Goal: Task Accomplishment & Management: Complete application form

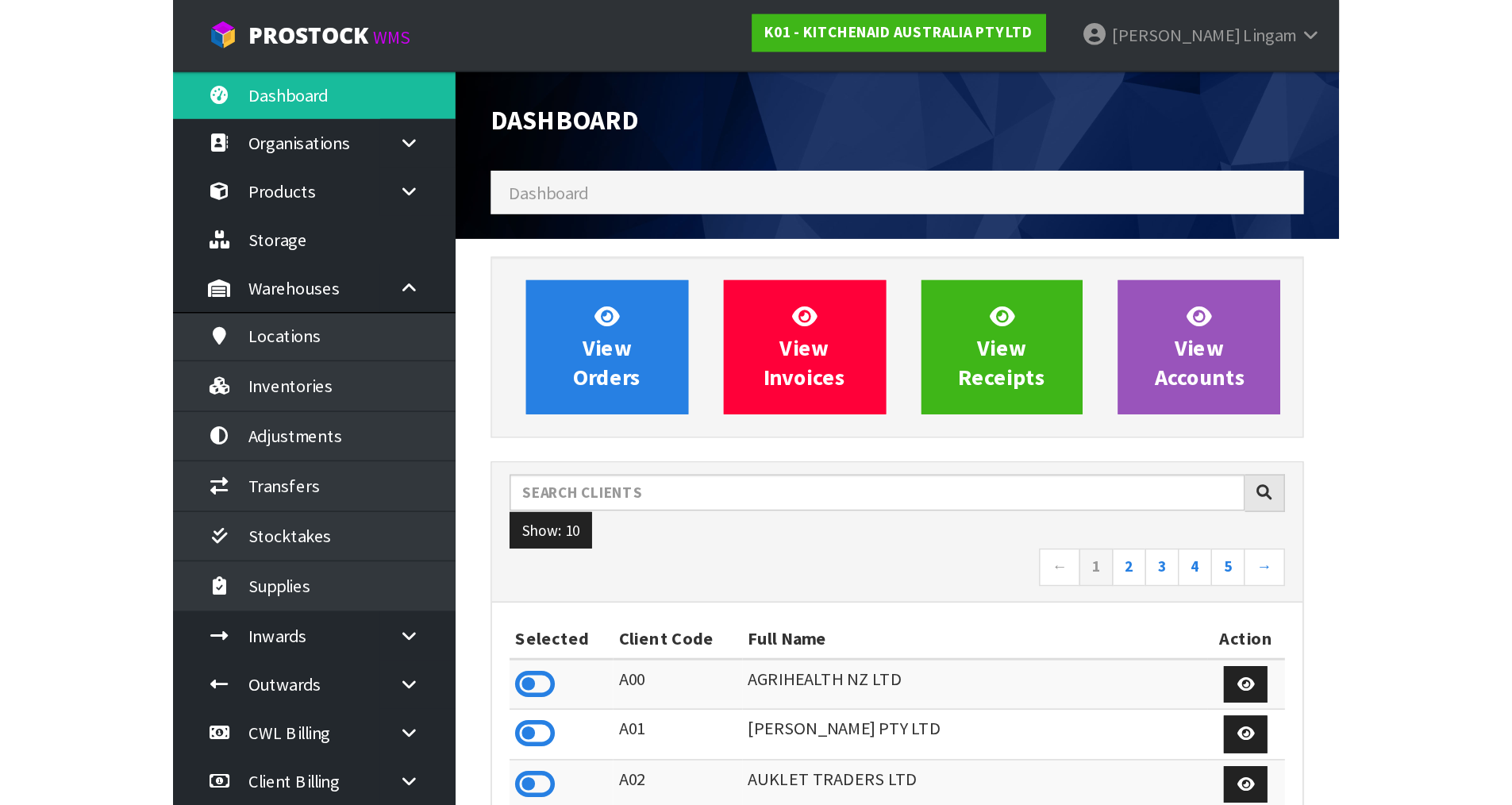
scroll to position [1203, 648]
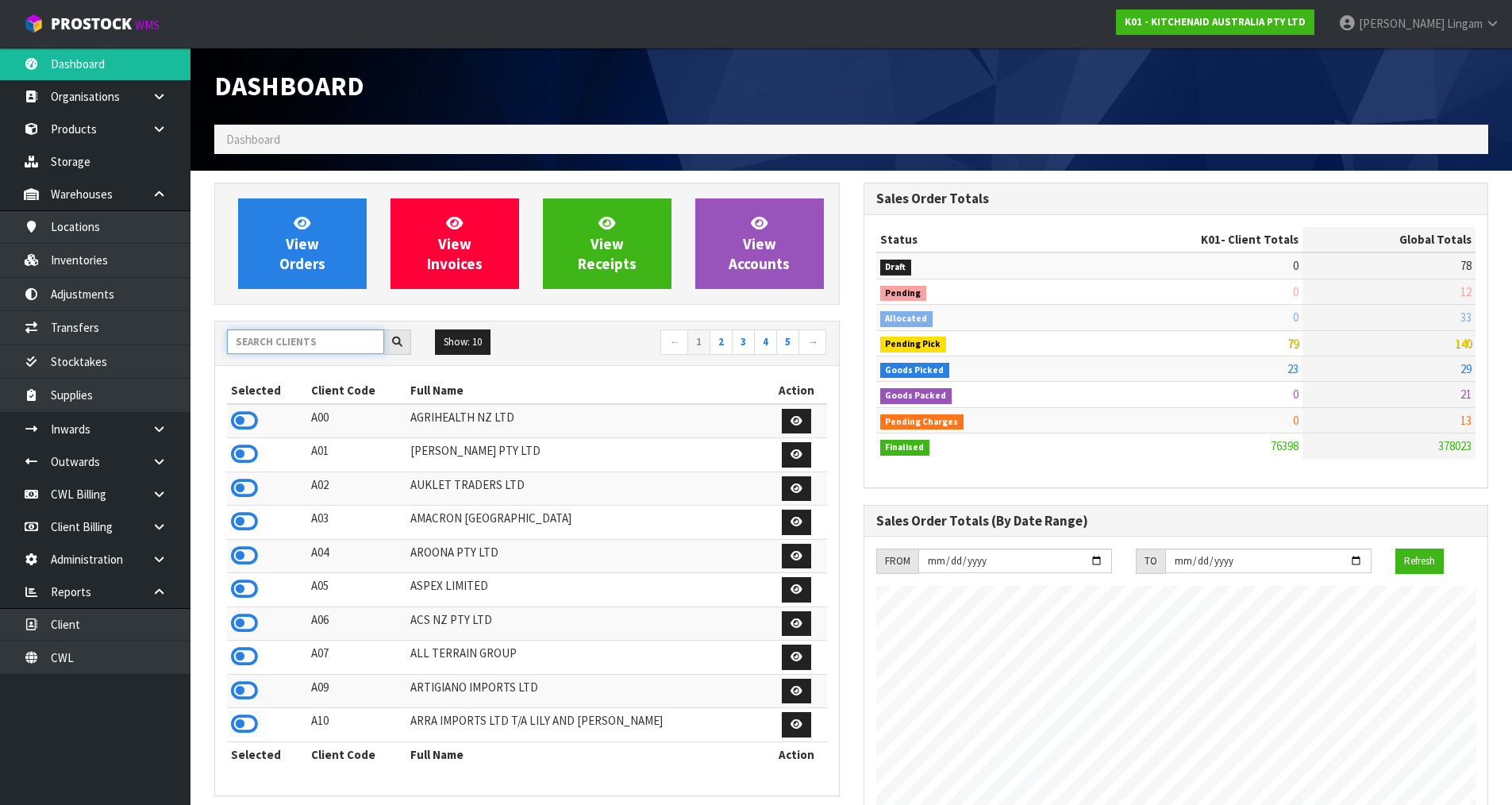
click at [308, 347] on input "text" at bounding box center [306, 342] width 157 height 24
click at [328, 341] on input "text" at bounding box center [306, 342] width 157 height 24
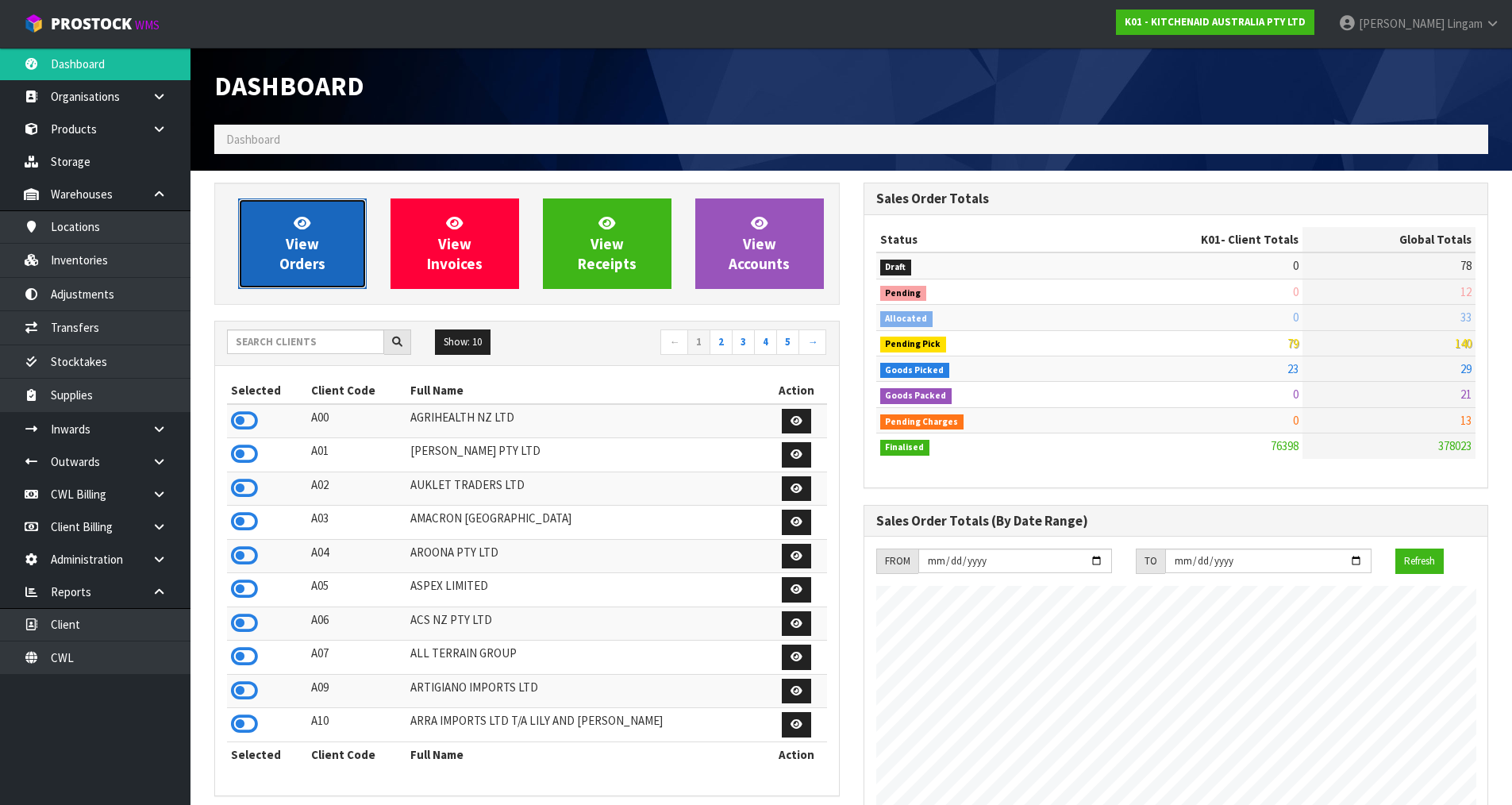
click at [341, 237] on link "View Orders" at bounding box center [303, 243] width 129 height 90
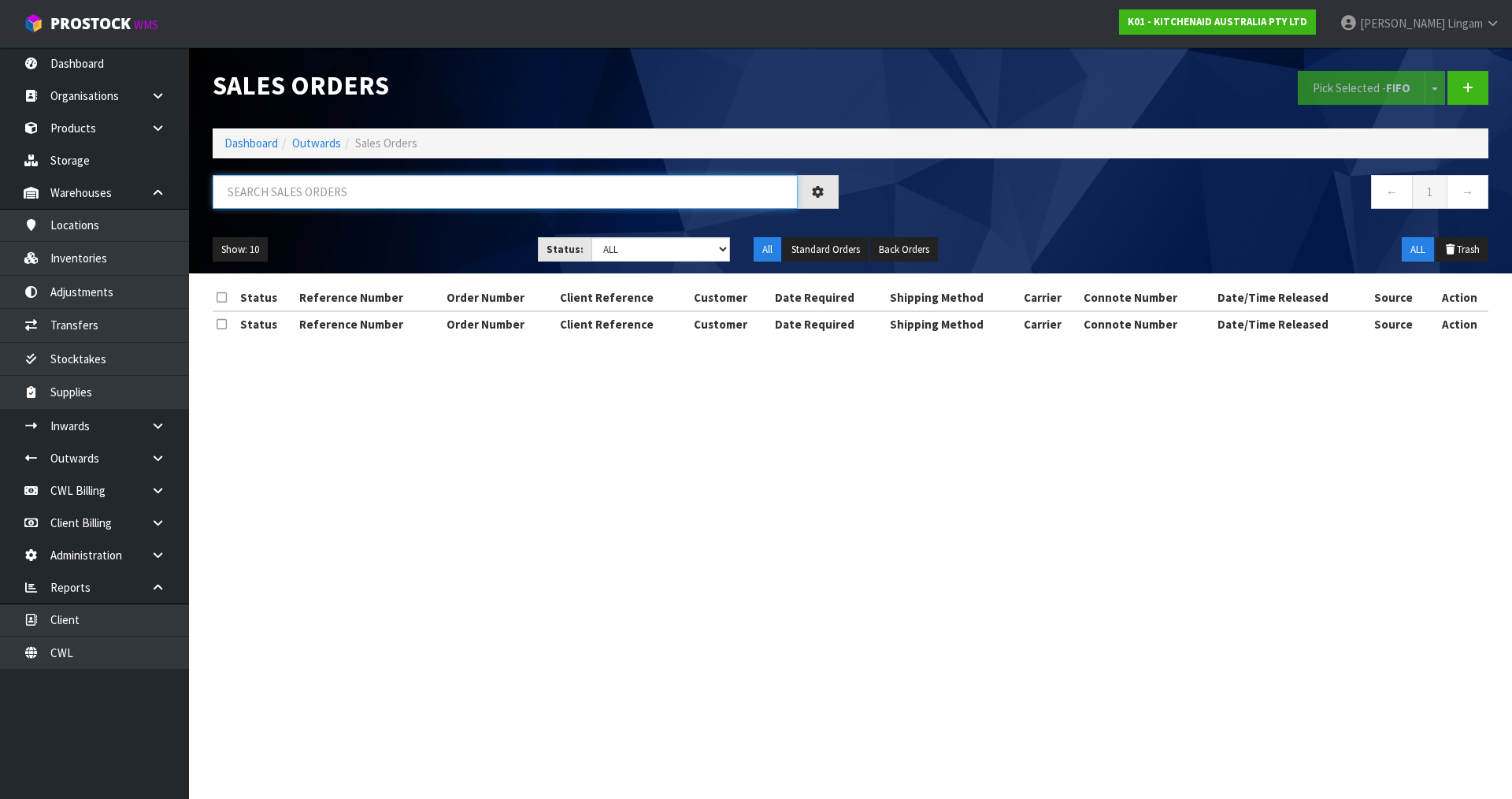
click at [425, 190] on input "text" at bounding box center [505, 191] width 585 height 34
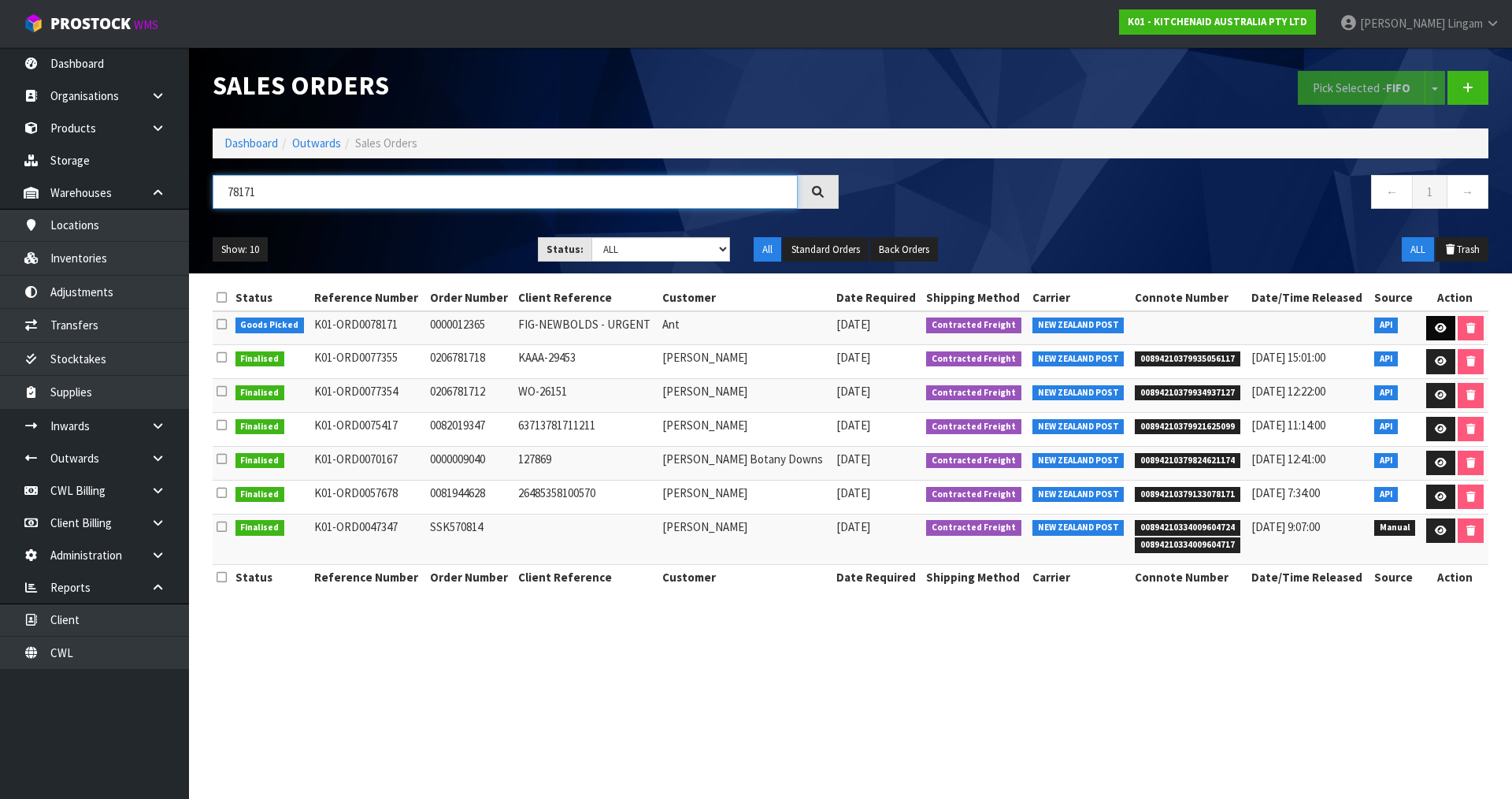
type input "78171"
click at [1432, 323] on link at bounding box center [1441, 328] width 30 height 25
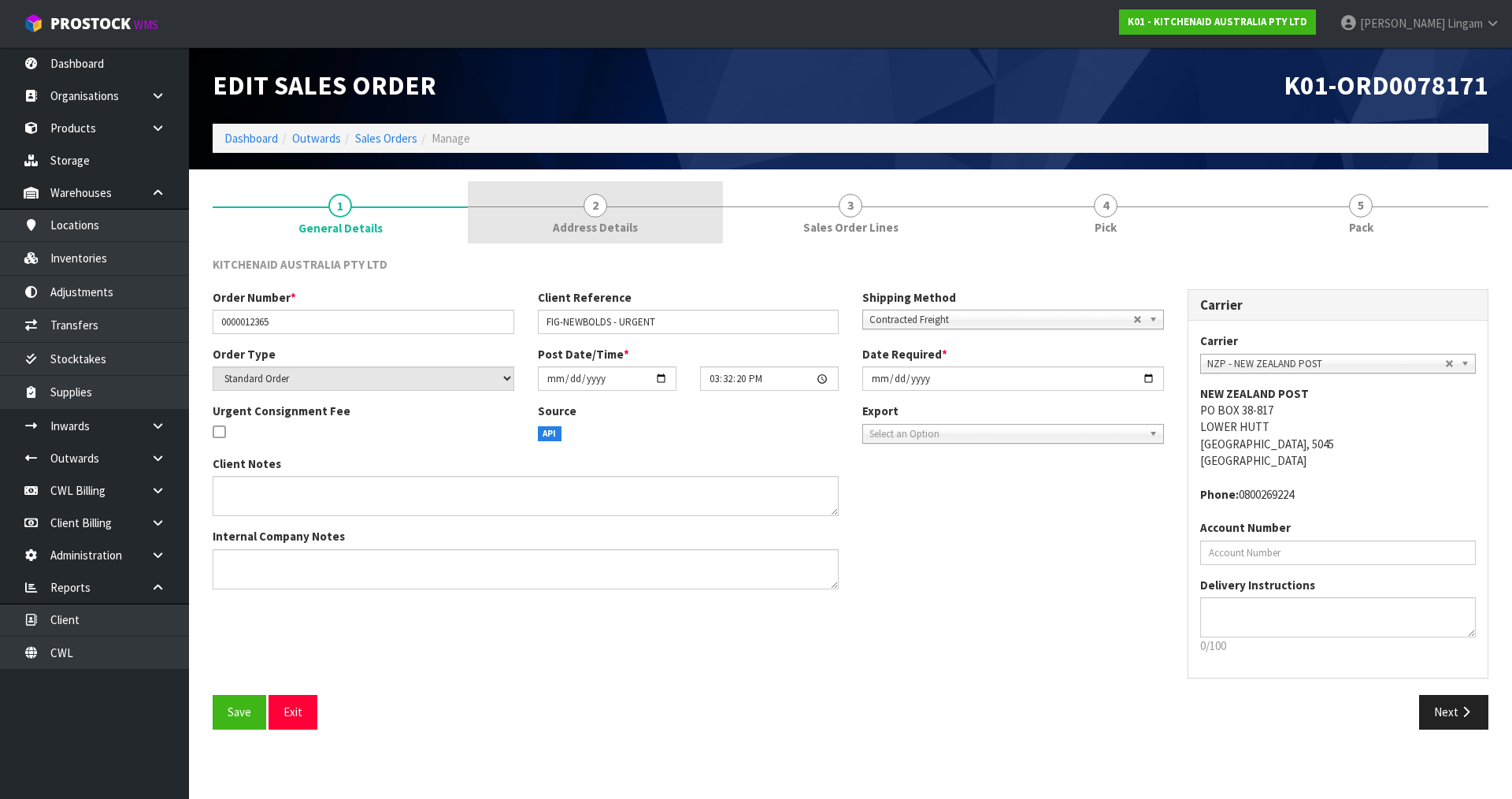
click at [628, 227] on span "Address Details" at bounding box center [595, 227] width 85 height 17
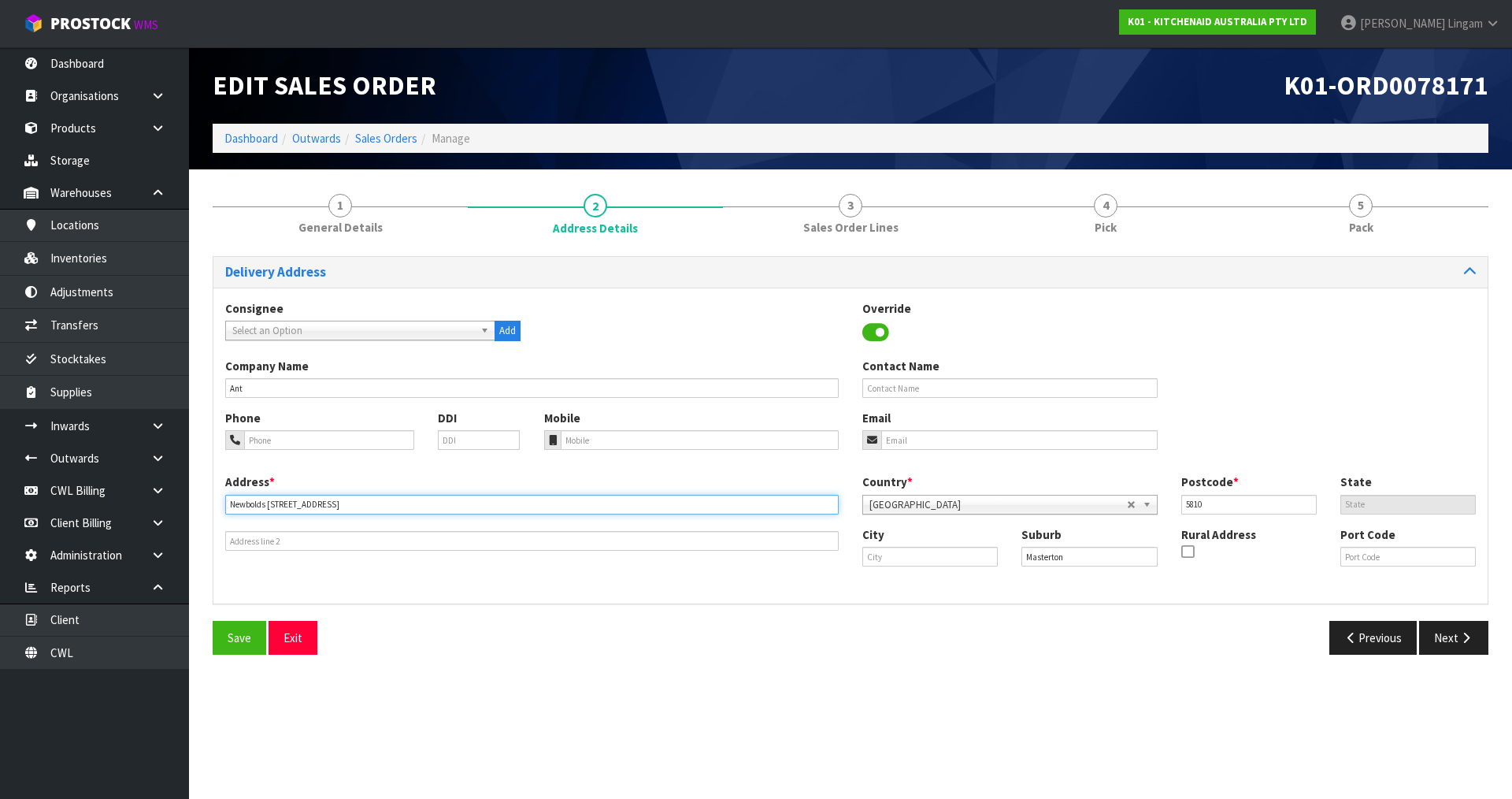
click at [239, 503] on input "Newbolds [STREET_ADDRESS]" at bounding box center [532, 504] width 614 height 19
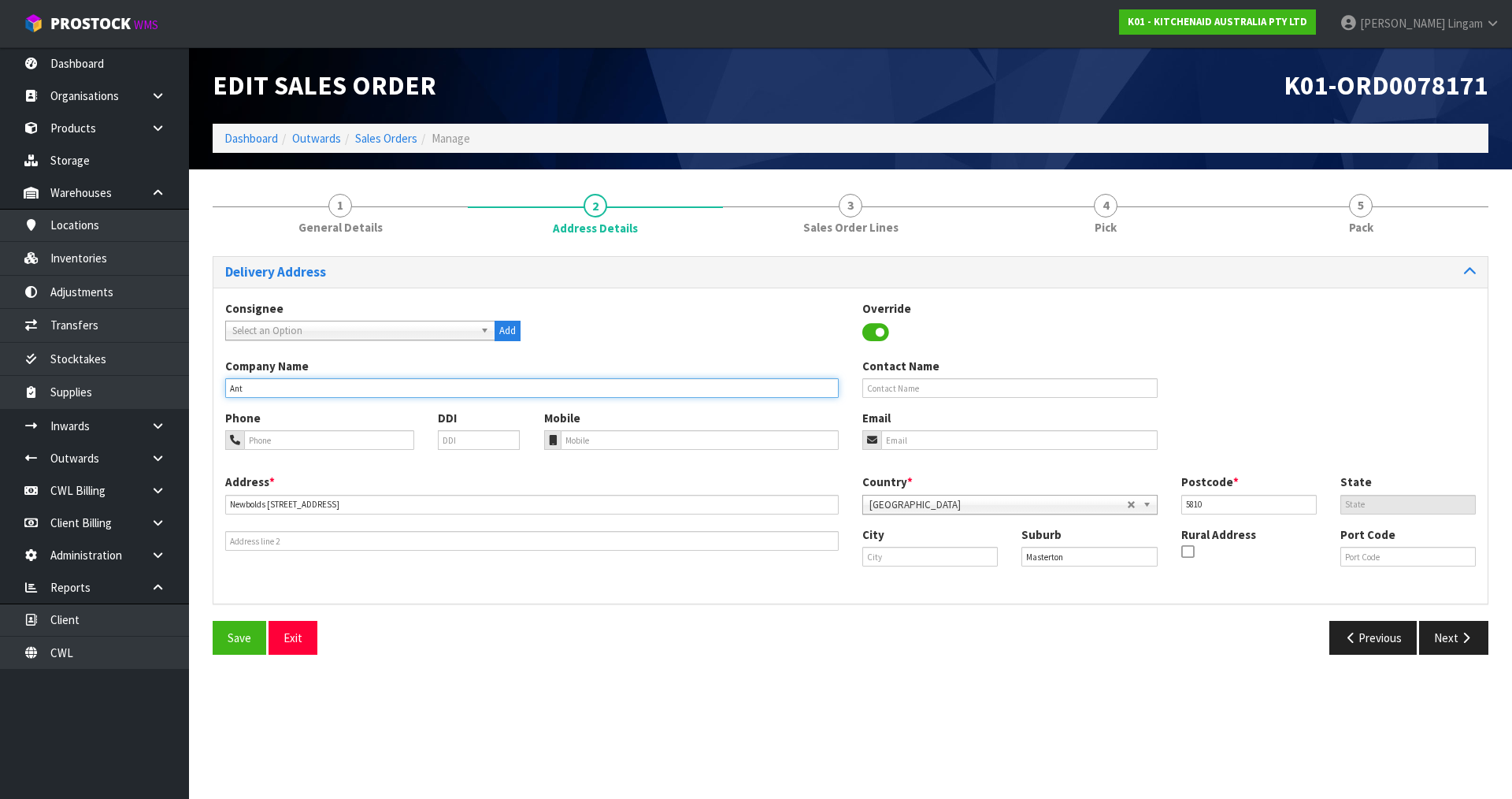
drag, startPoint x: 265, startPoint y: 386, endPoint x: 213, endPoint y: 387, distance: 52.0
click at [213, 387] on div "Delivery Address Consignee 000001.BAY MECHANICS - BAY MECHANICS 000001A - BRAKE…" at bounding box center [850, 430] width 1276 height 349
click at [926, 387] on input "text" at bounding box center [1010, 387] width 296 height 19
paste input "ANT"
type input "ANT"
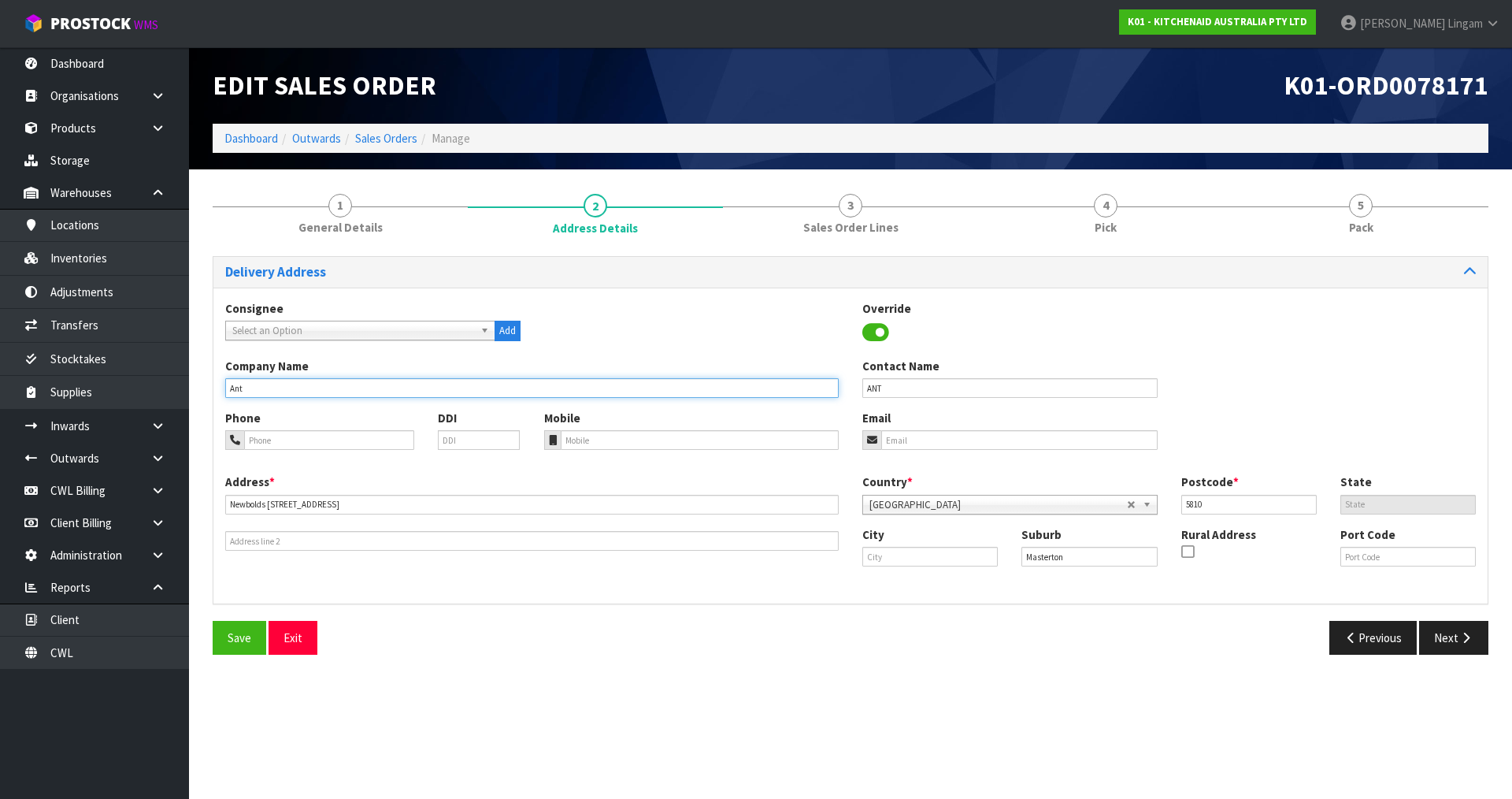
drag, startPoint x: 262, startPoint y: 387, endPoint x: 220, endPoint y: 391, distance: 42.2
click at [220, 391] on div "Company Name Ant" at bounding box center [531, 377] width 637 height 40
type input "NEWBOLDS MASTERTON"
click at [444, 630] on div "Save Exit" at bounding box center [525, 638] width 650 height 34
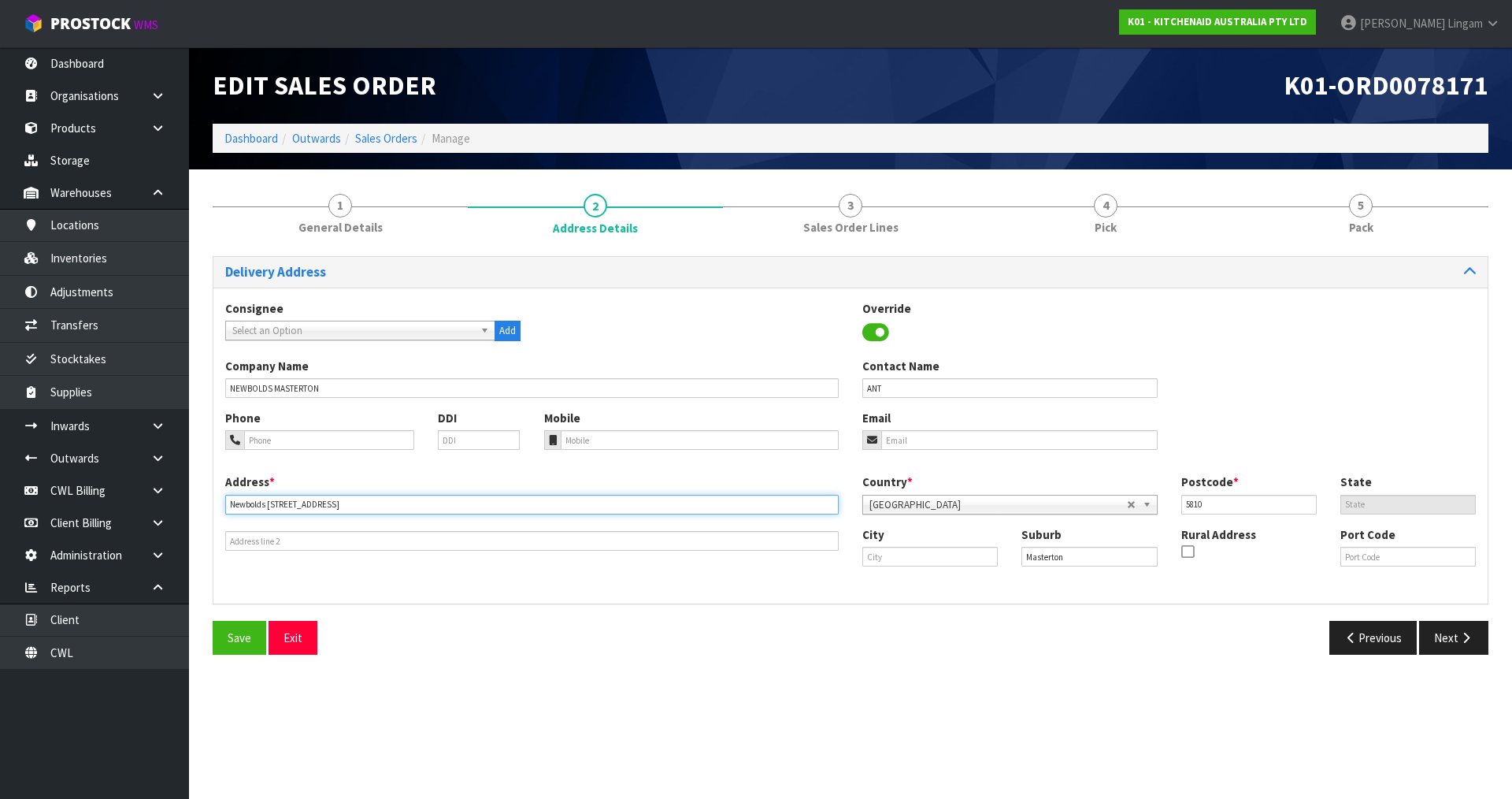
click at [268, 504] on input "Newbolds [STREET_ADDRESS]" at bounding box center [532, 504] width 614 height 19
type input "[STREET_ADDRESS]"
click at [224, 629] on button "Save" at bounding box center [239, 638] width 54 height 34
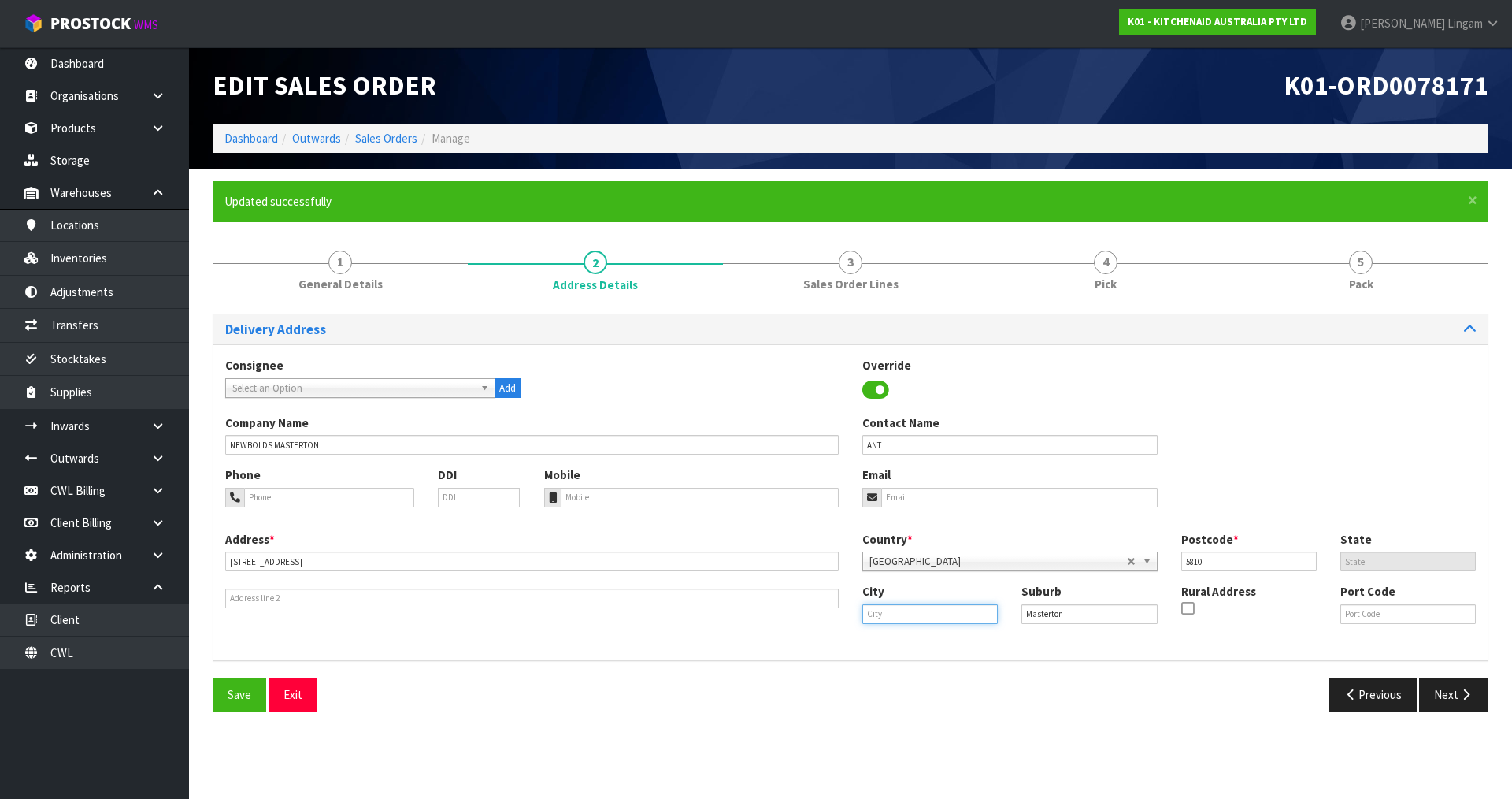
click at [894, 617] on input "text" at bounding box center [930, 614] width 136 height 19
drag, startPoint x: 921, startPoint y: 613, endPoint x: 860, endPoint y: 619, distance: 61.3
click at [860, 619] on div "City [GEOGRAPHIC_DATA]" at bounding box center [930, 603] width 159 height 40
type input "wairarapa"
click at [238, 701] on span "Save" at bounding box center [239, 695] width 24 height 15
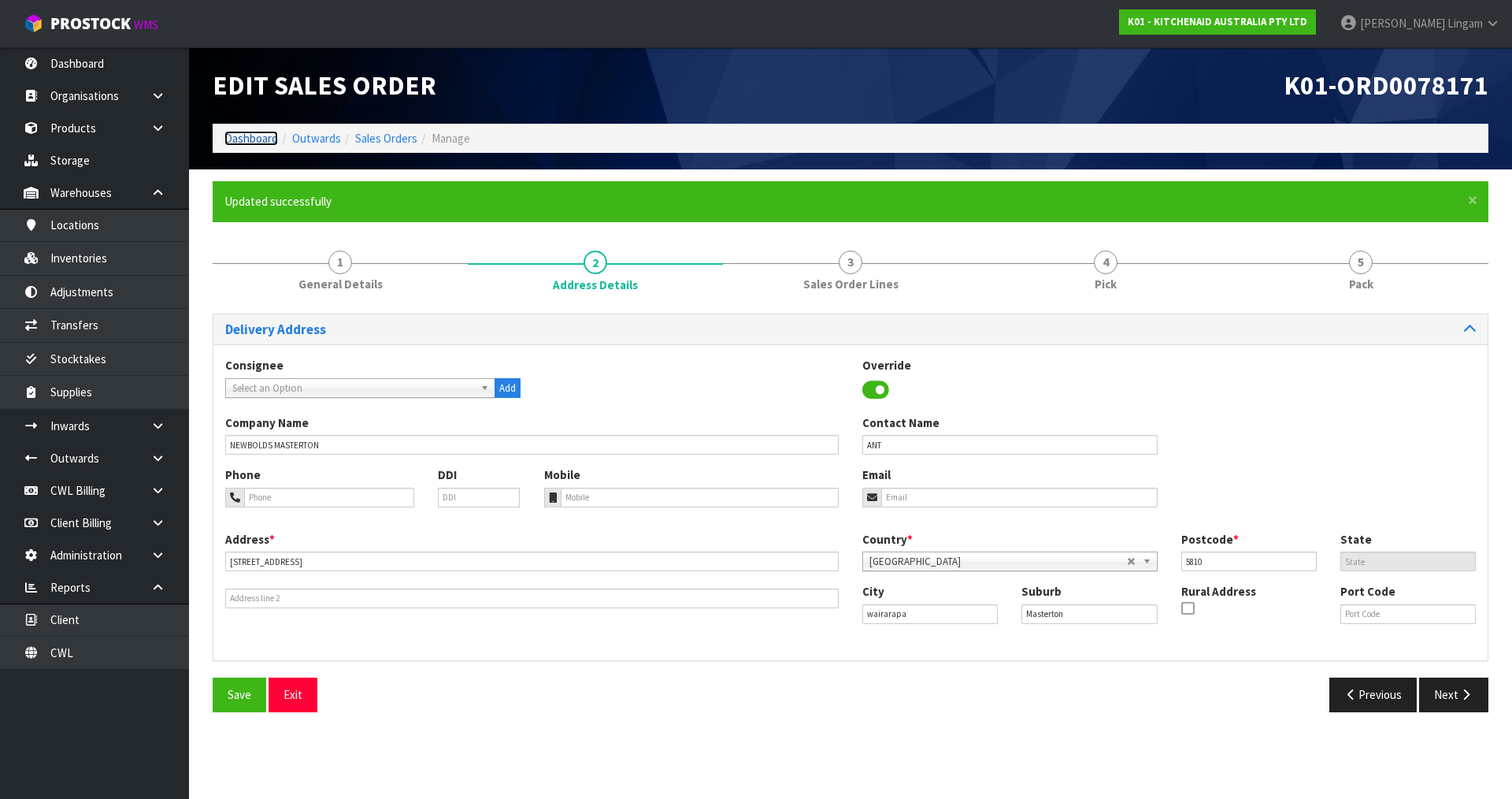
click at [238, 141] on link "Dashboard" at bounding box center [251, 138] width 54 height 15
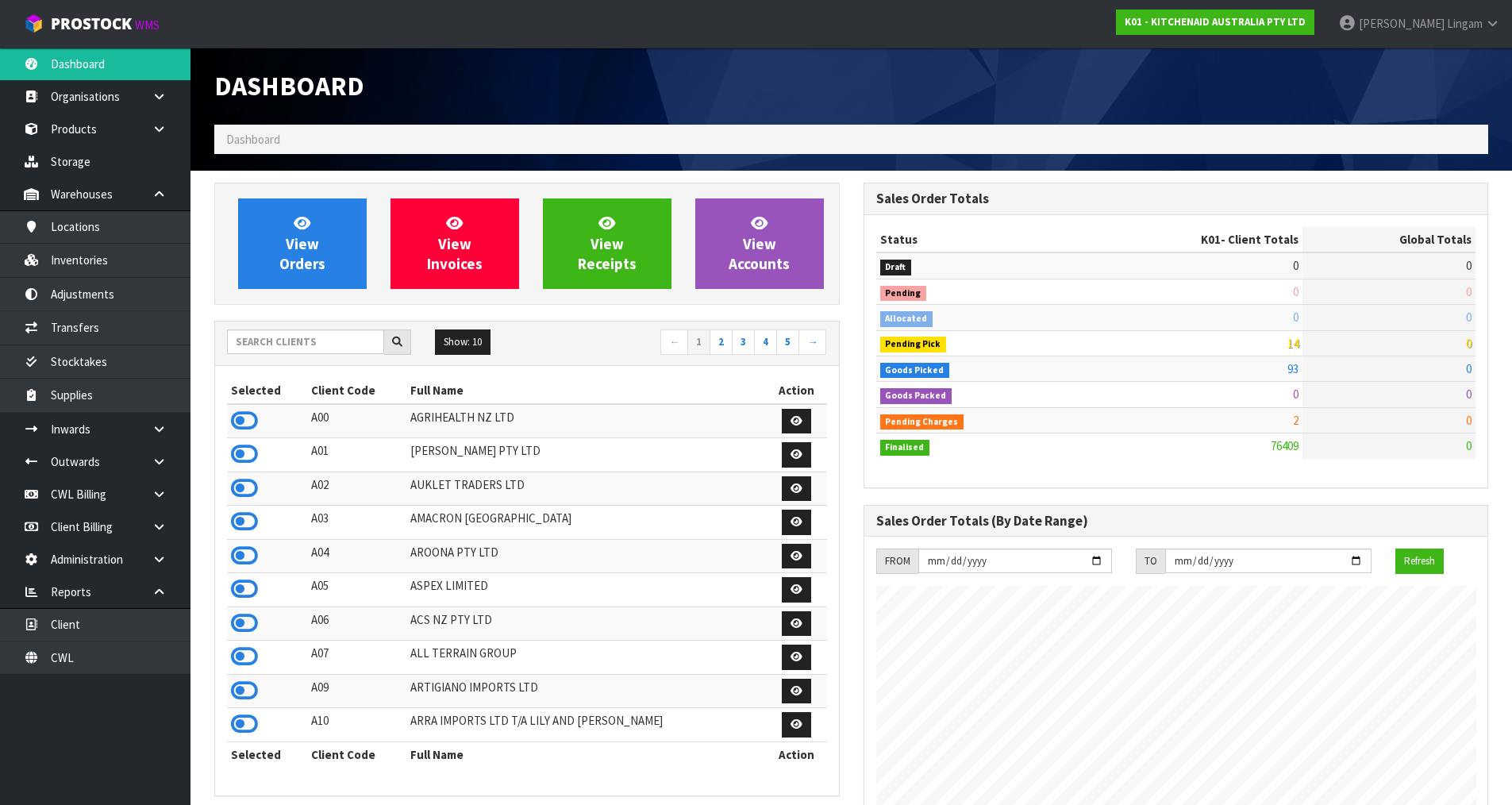
scroll to position [1203, 648]
click at [314, 273] on link "View Orders" at bounding box center [303, 243] width 129 height 90
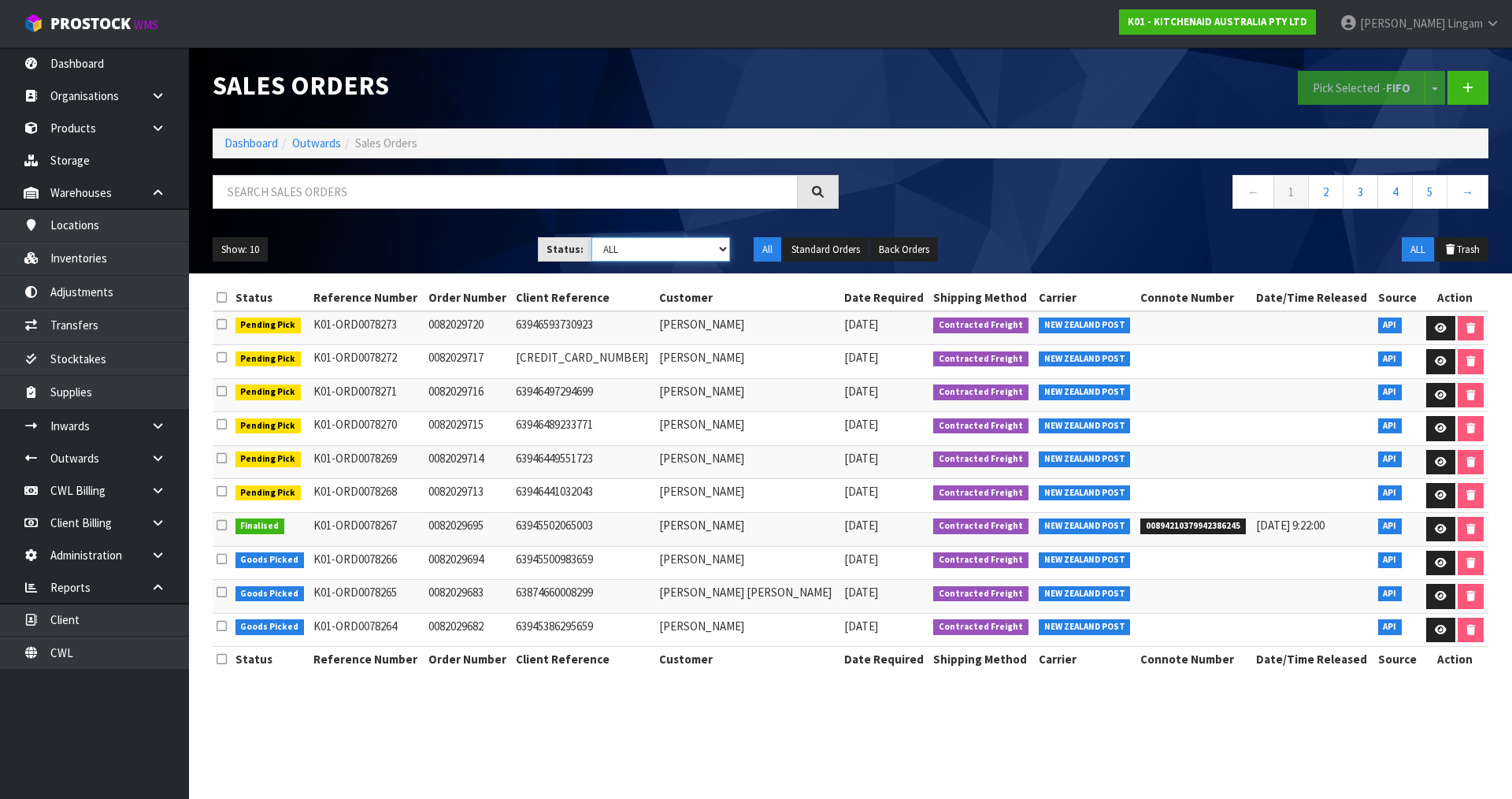
click at [688, 251] on select "Draft Pending Allocated Pending Pick Goods Picked Goods Packed Pending Charges …" at bounding box center [661, 250] width 140 height 24
select select "string:6"
click at [591, 238] on select "Draft Pending Allocated Pending Pick Goods Picked Goods Packed Pending Charges …" at bounding box center [661, 250] width 140 height 24
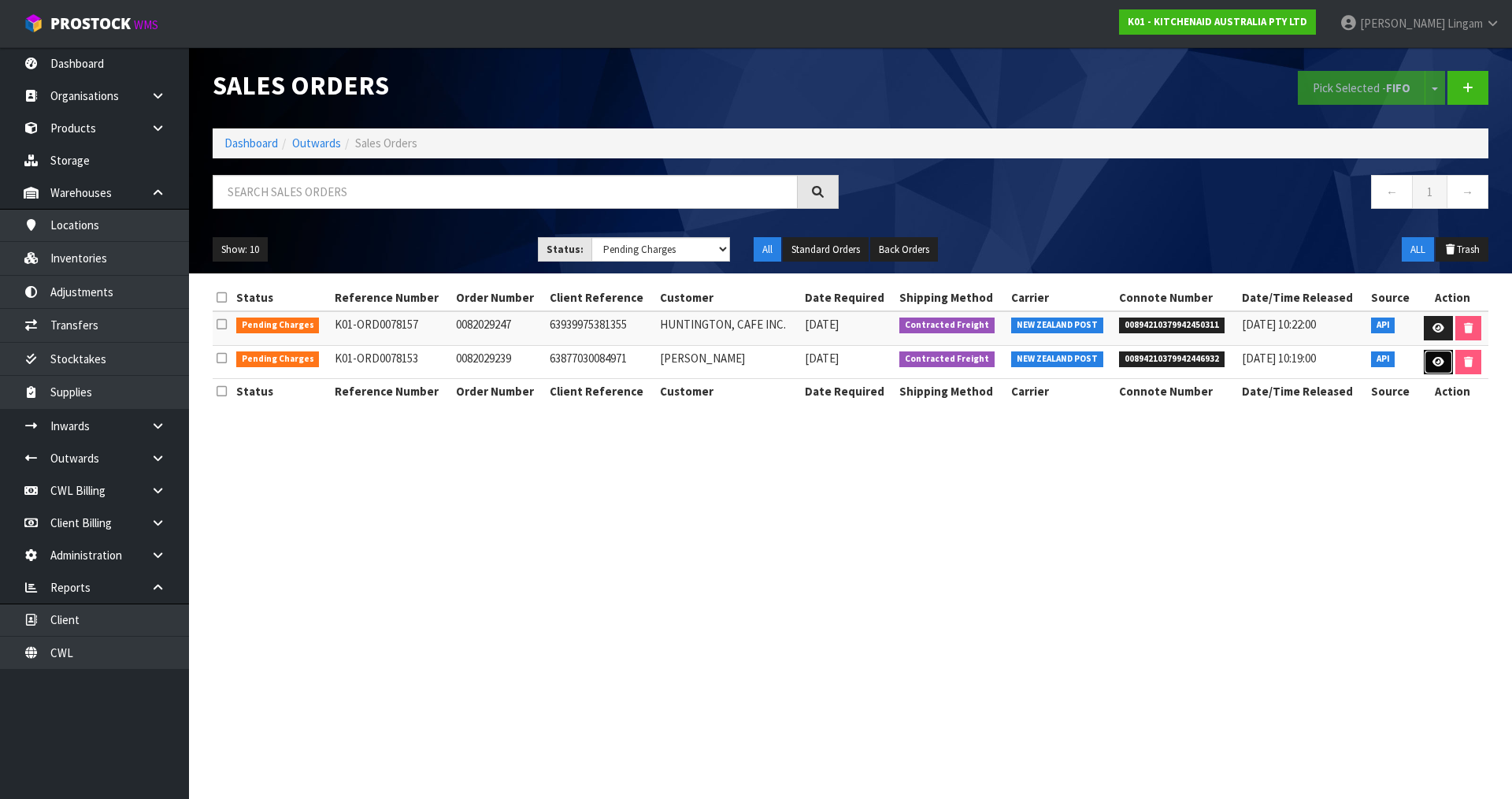
click at [1431, 359] on link at bounding box center [1439, 362] width 30 height 25
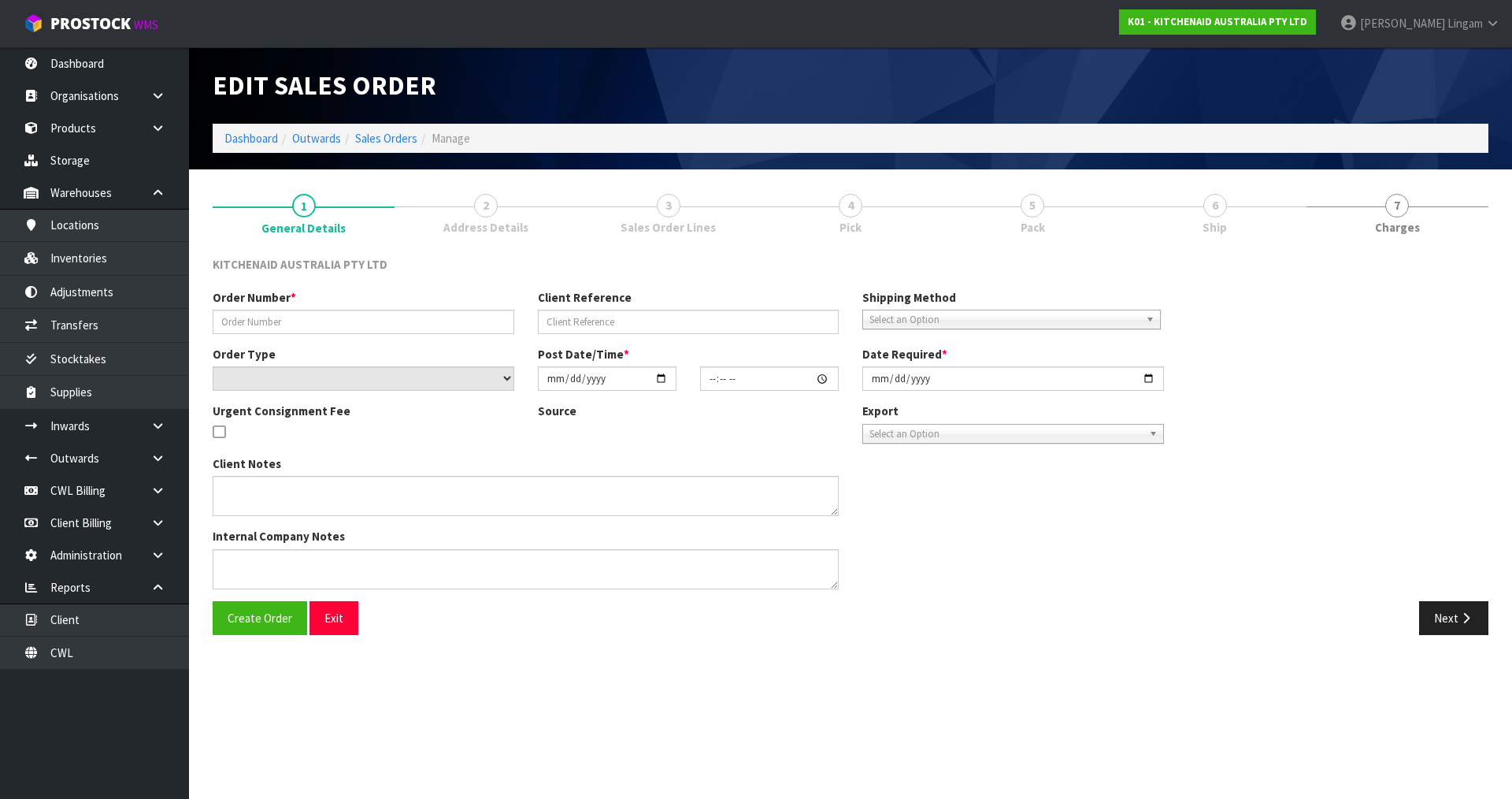
type input "0082029239"
type input "63877030084971"
select select "number:0"
type input "[DATE]"
type input "13:36:23.000"
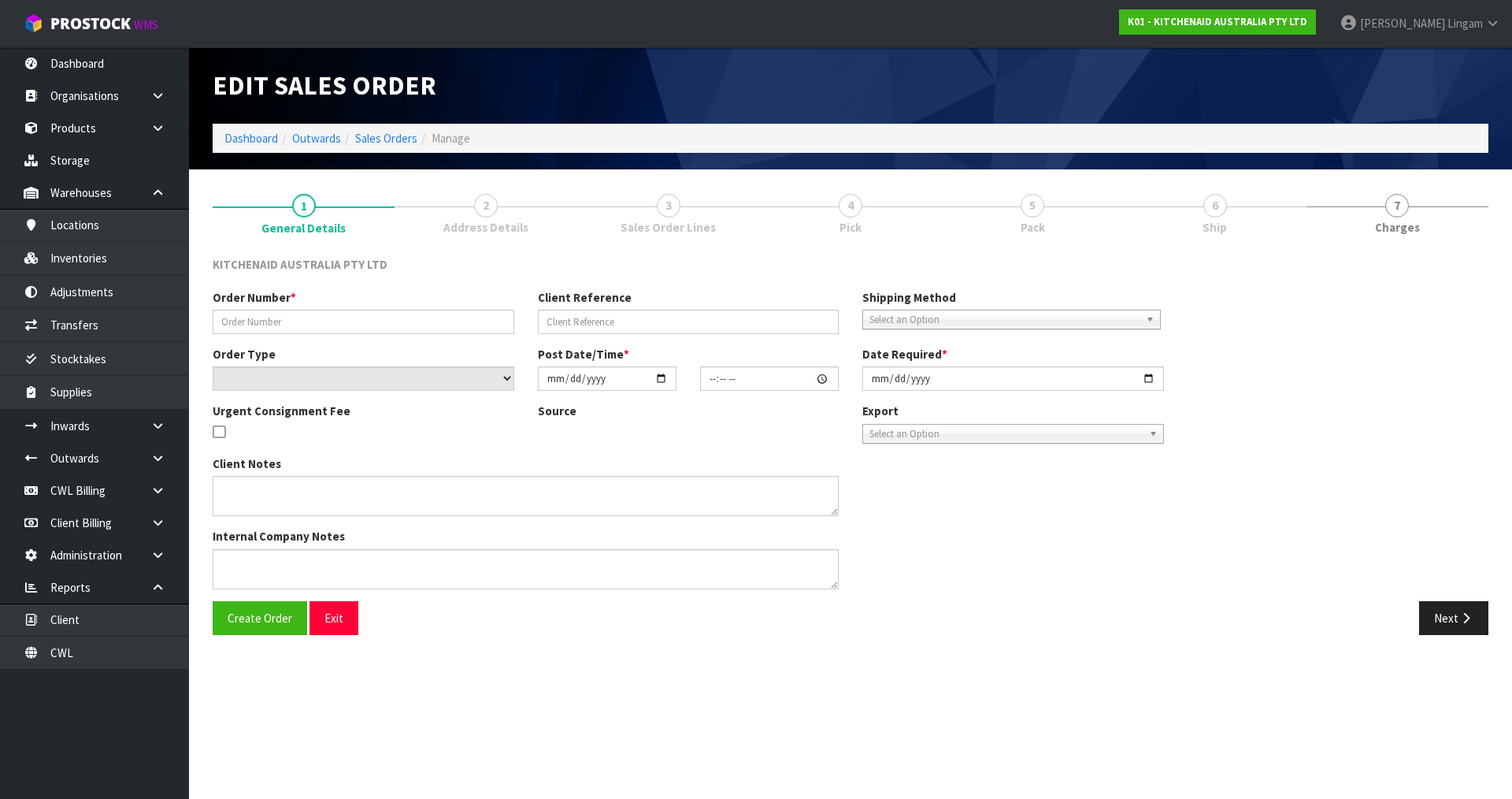
type input "[DATE]"
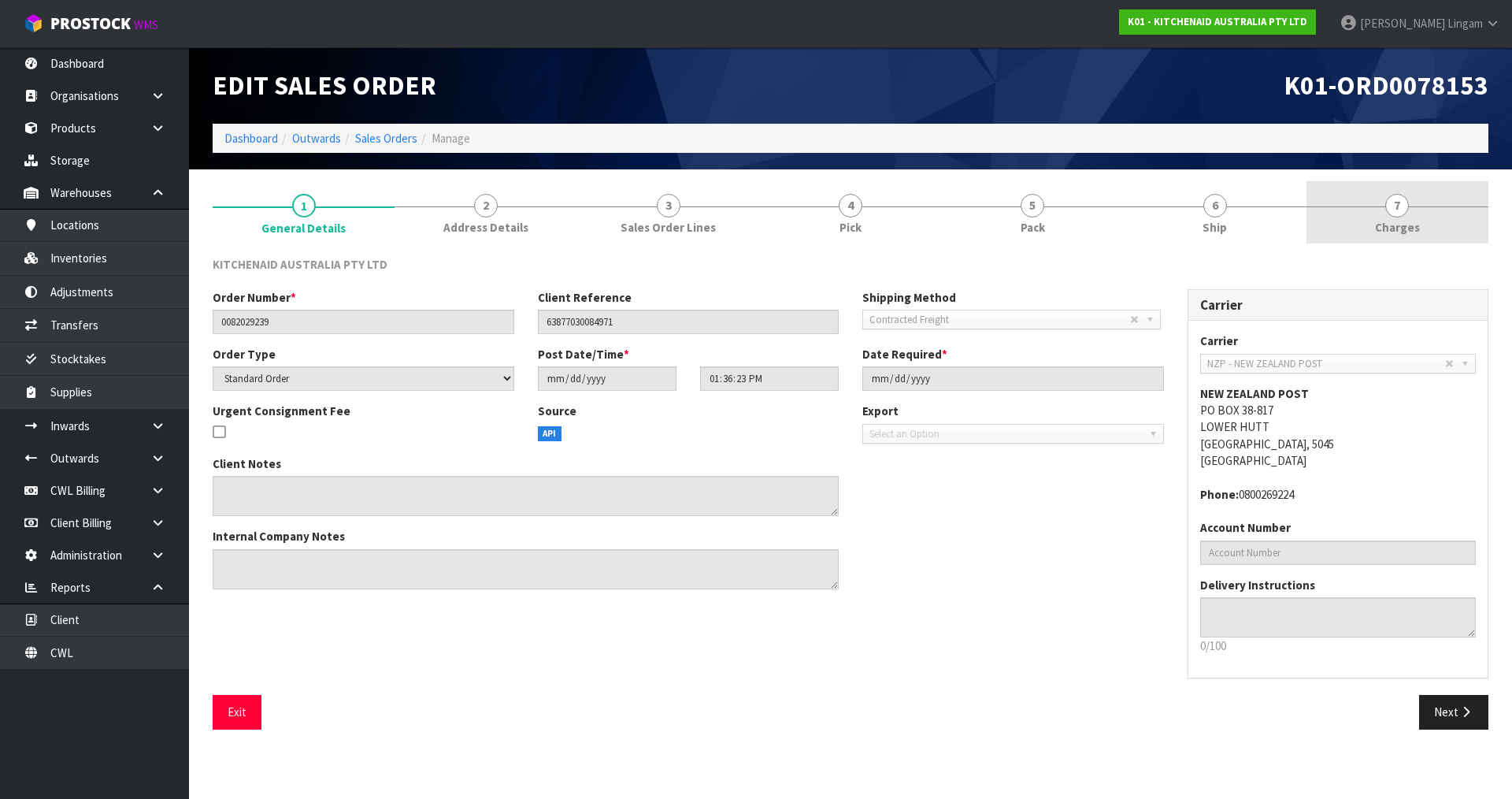
click at [1415, 227] on span "Charges" at bounding box center [1397, 227] width 45 height 17
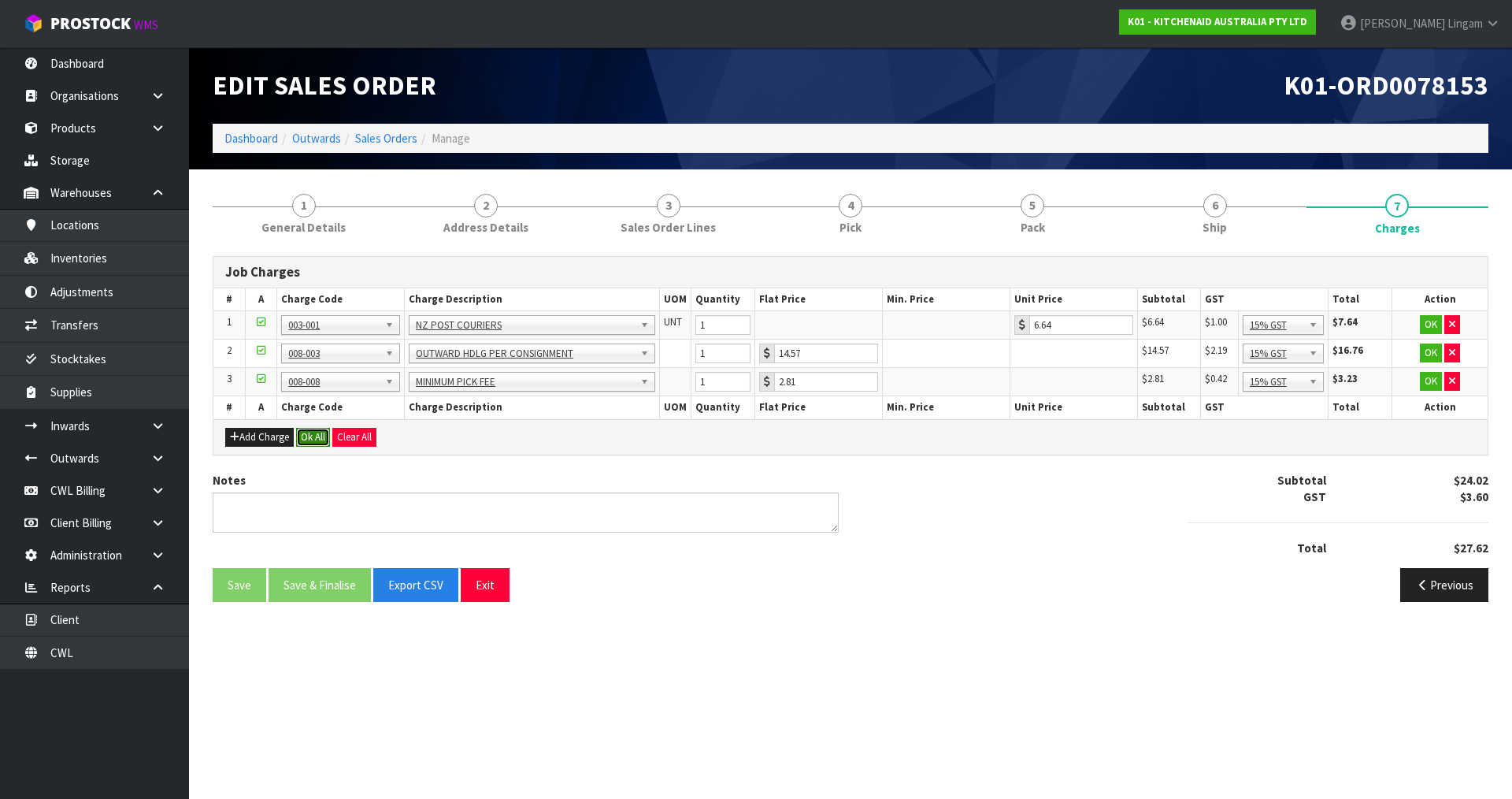
click at [322, 436] on button "Ok All" at bounding box center [312, 437] width 34 height 18
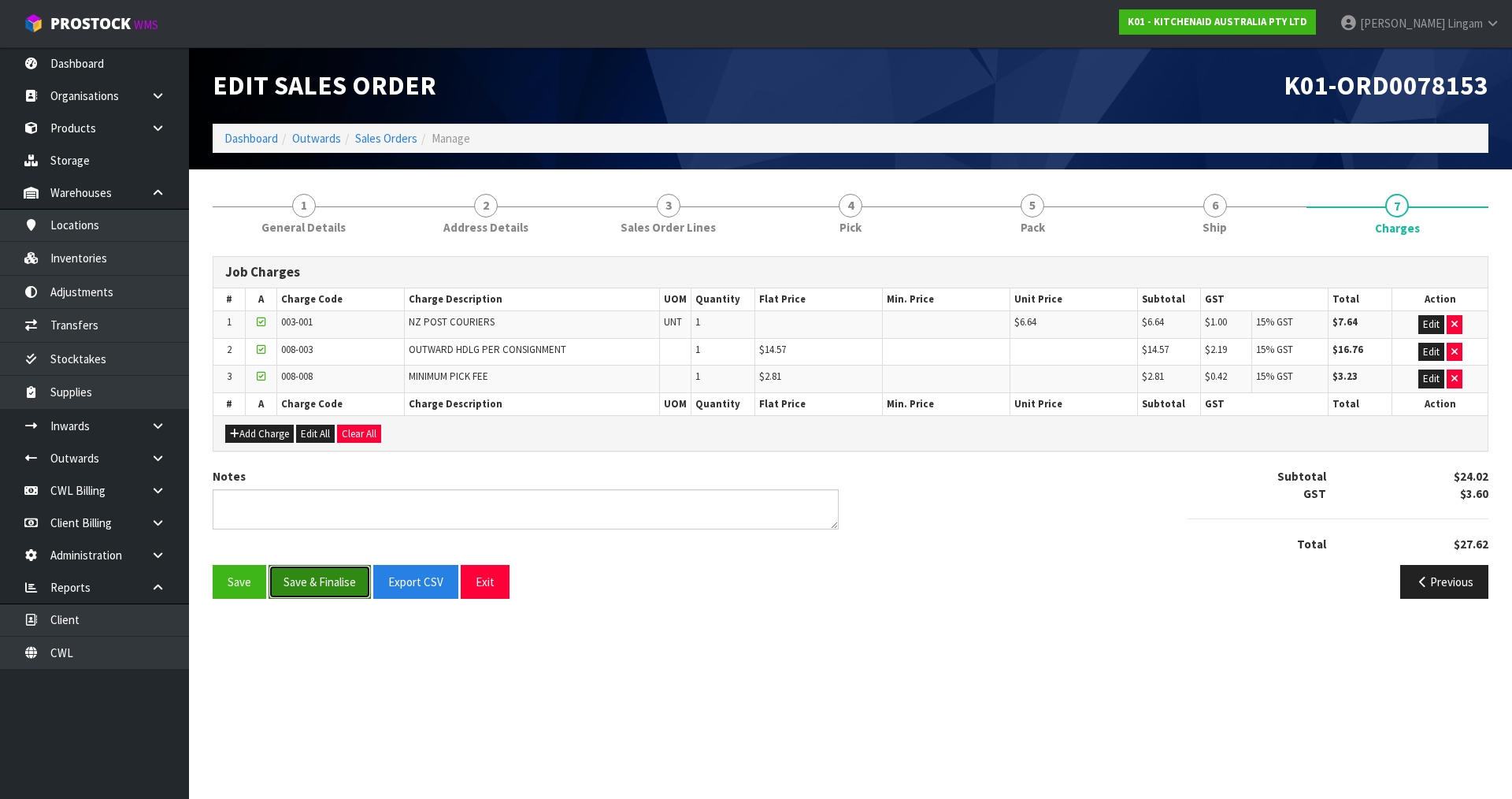
click at [319, 582] on button "Save & Finalise" at bounding box center [320, 582] width 103 height 34
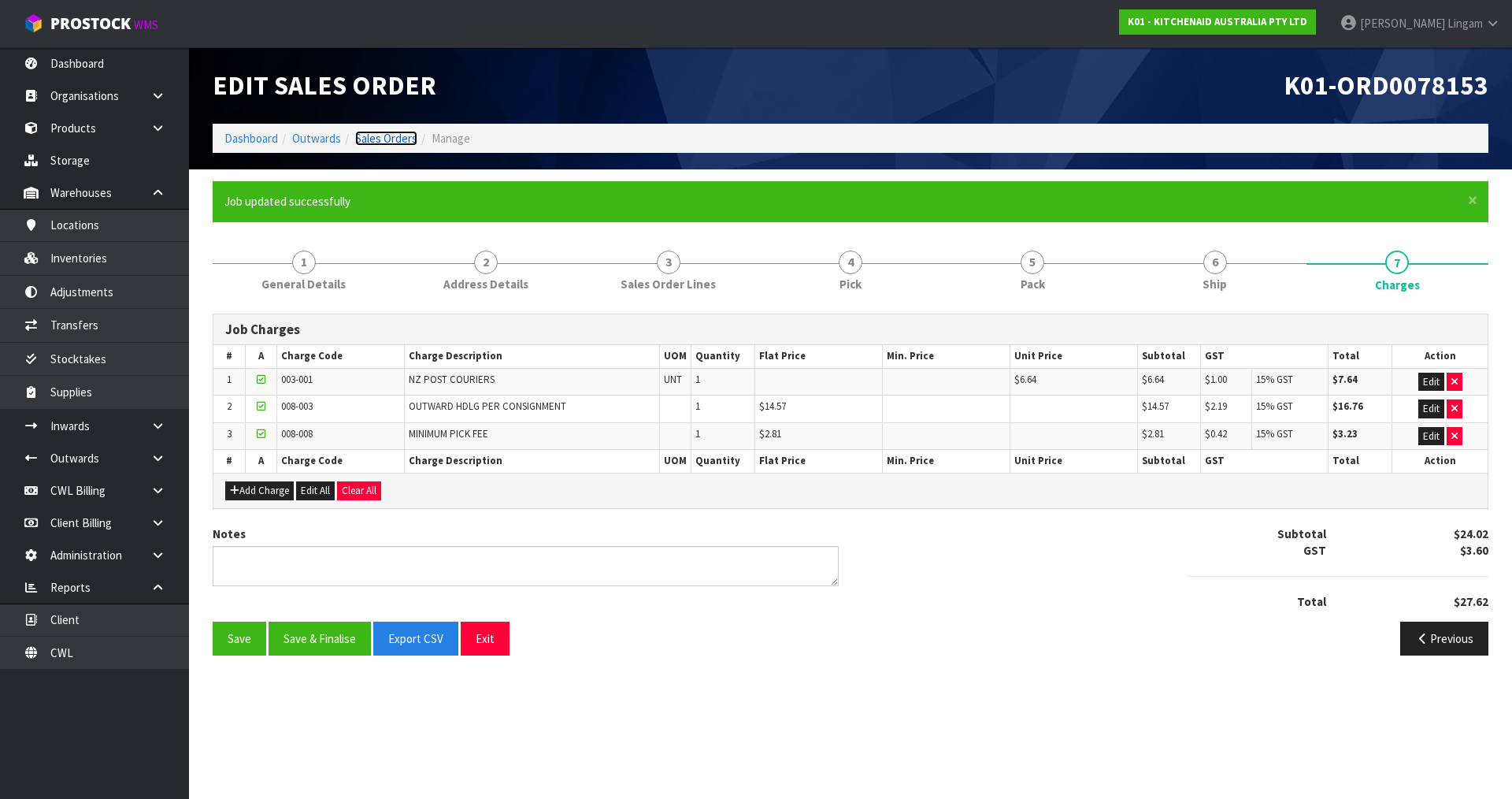
click at [389, 138] on link "Sales Orders" at bounding box center [385, 138] width 62 height 15
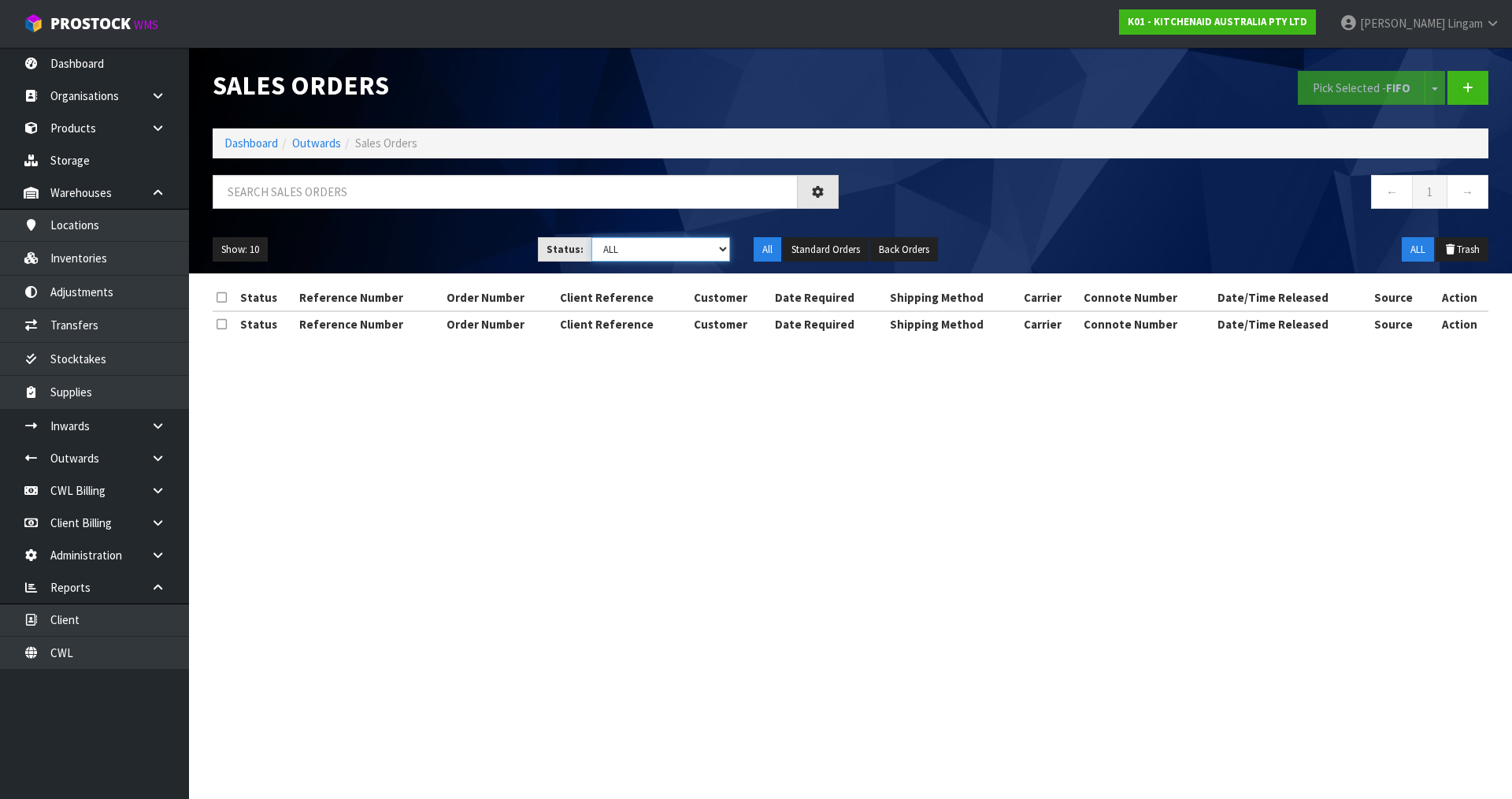
click at [718, 252] on select "Draft Pending Allocated Pending Pick Goods Picked Goods Packed Pending Charges …" at bounding box center [661, 250] width 140 height 24
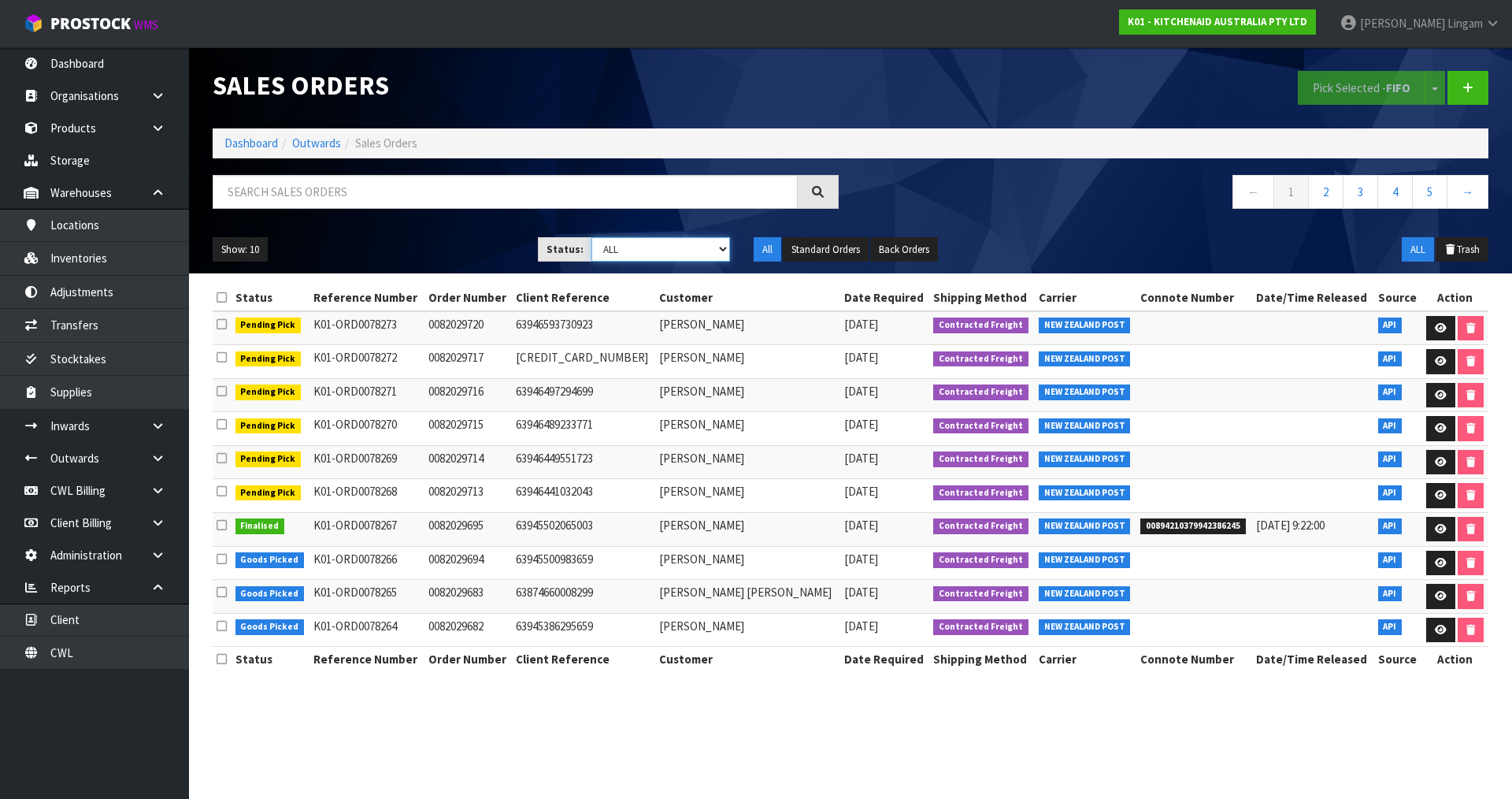
select select "string:6"
click at [591, 238] on select "Draft Pending Allocated Pending Pick Goods Picked Goods Packed Pending Charges …" at bounding box center [661, 250] width 140 height 24
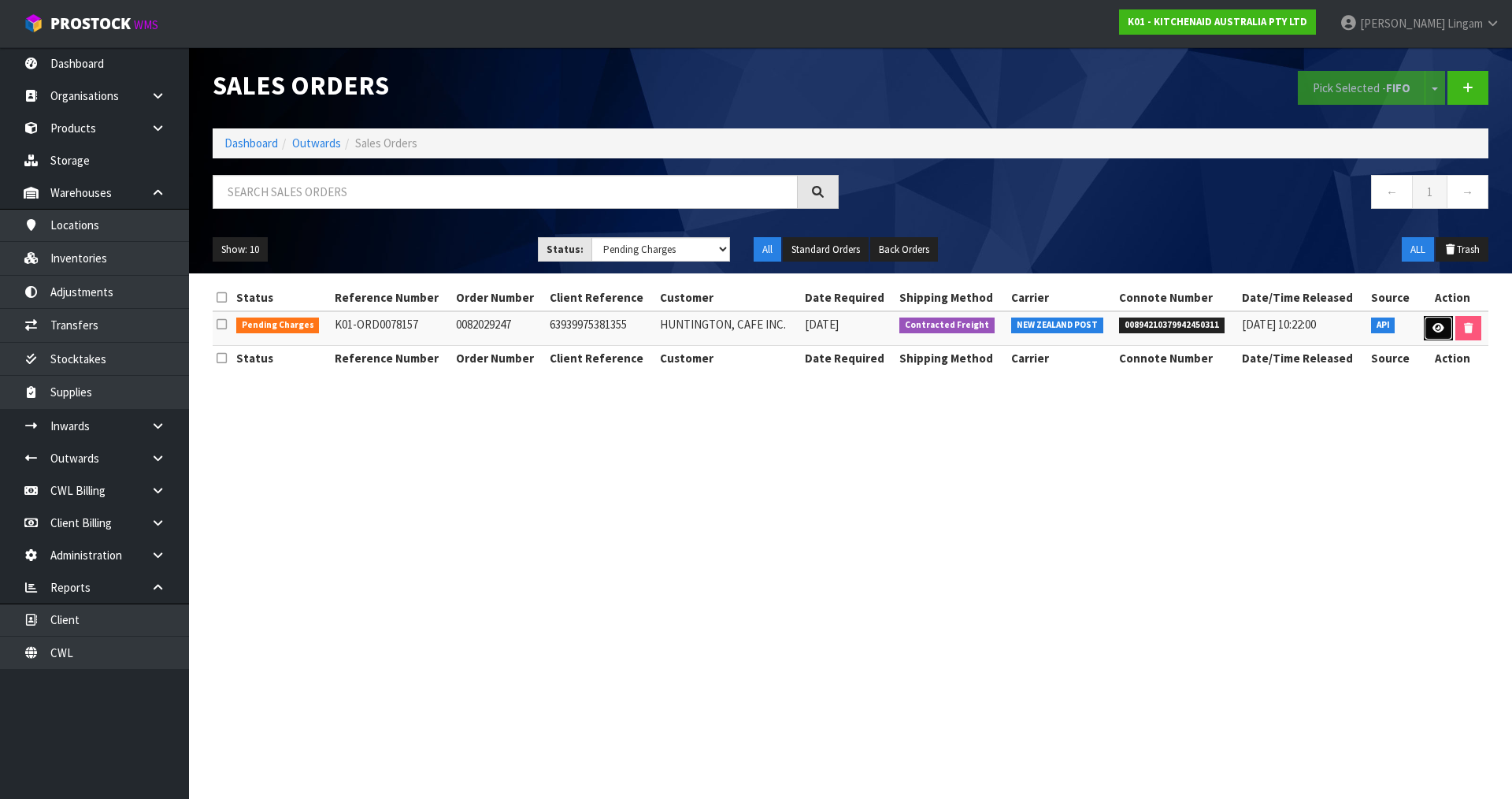
click at [1443, 330] on link at bounding box center [1439, 328] width 30 height 25
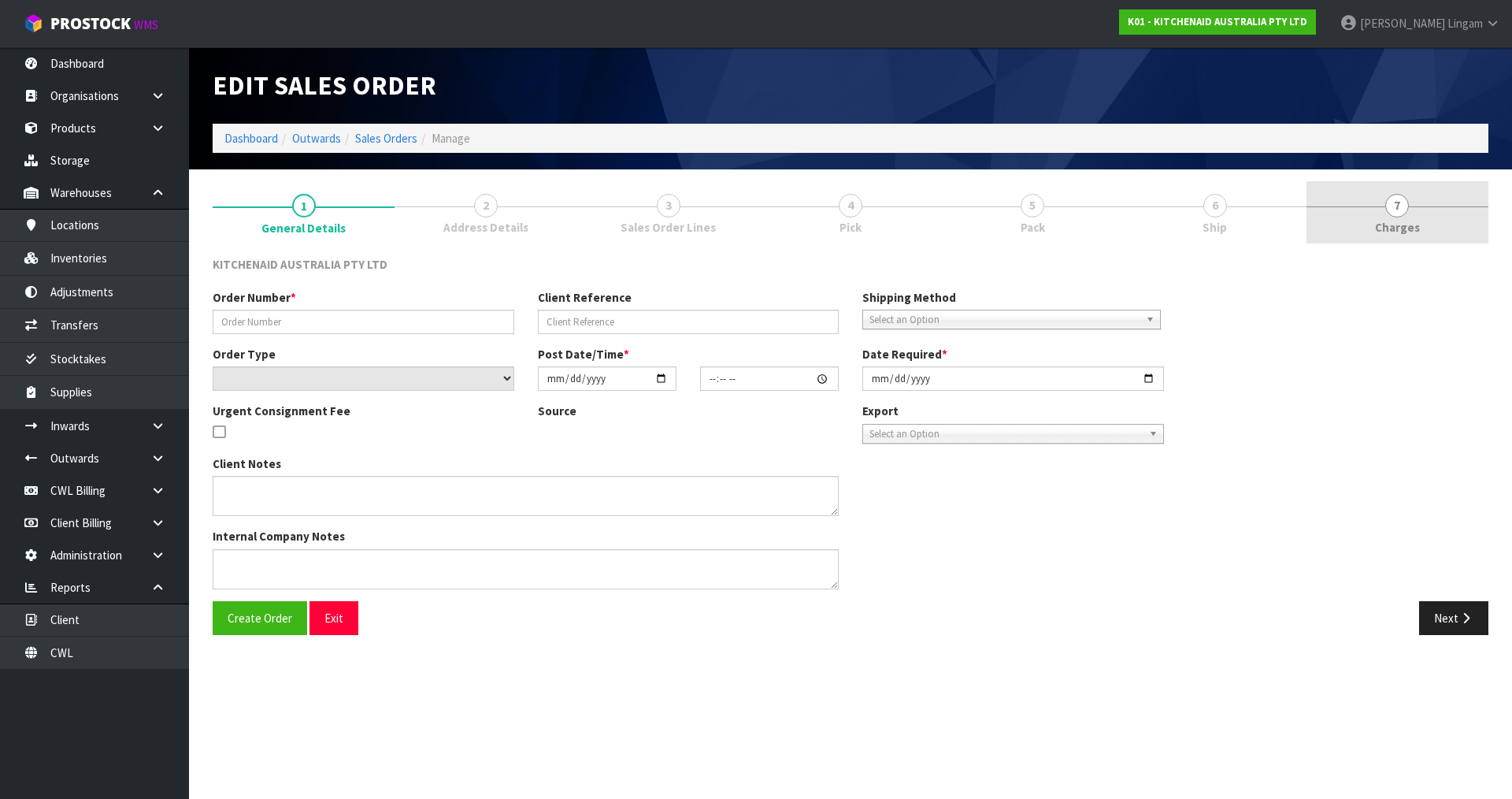
type input "0082029247"
type input "63939975381355"
select select "number:0"
type input "[DATE]"
type input "13:36:31.000"
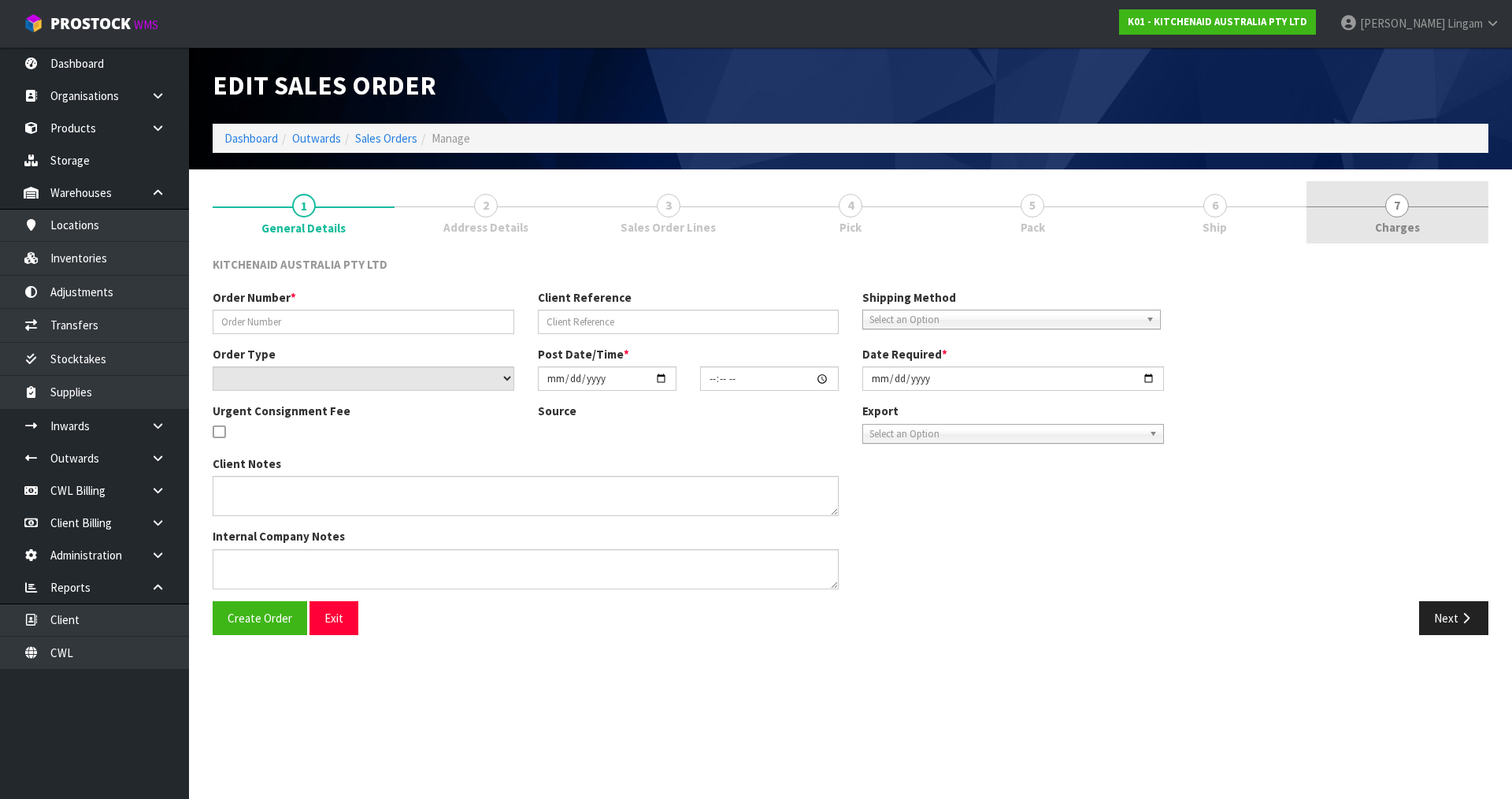
type input "[DATE]"
click at [1407, 213] on span "7" at bounding box center [1397, 206] width 24 height 24
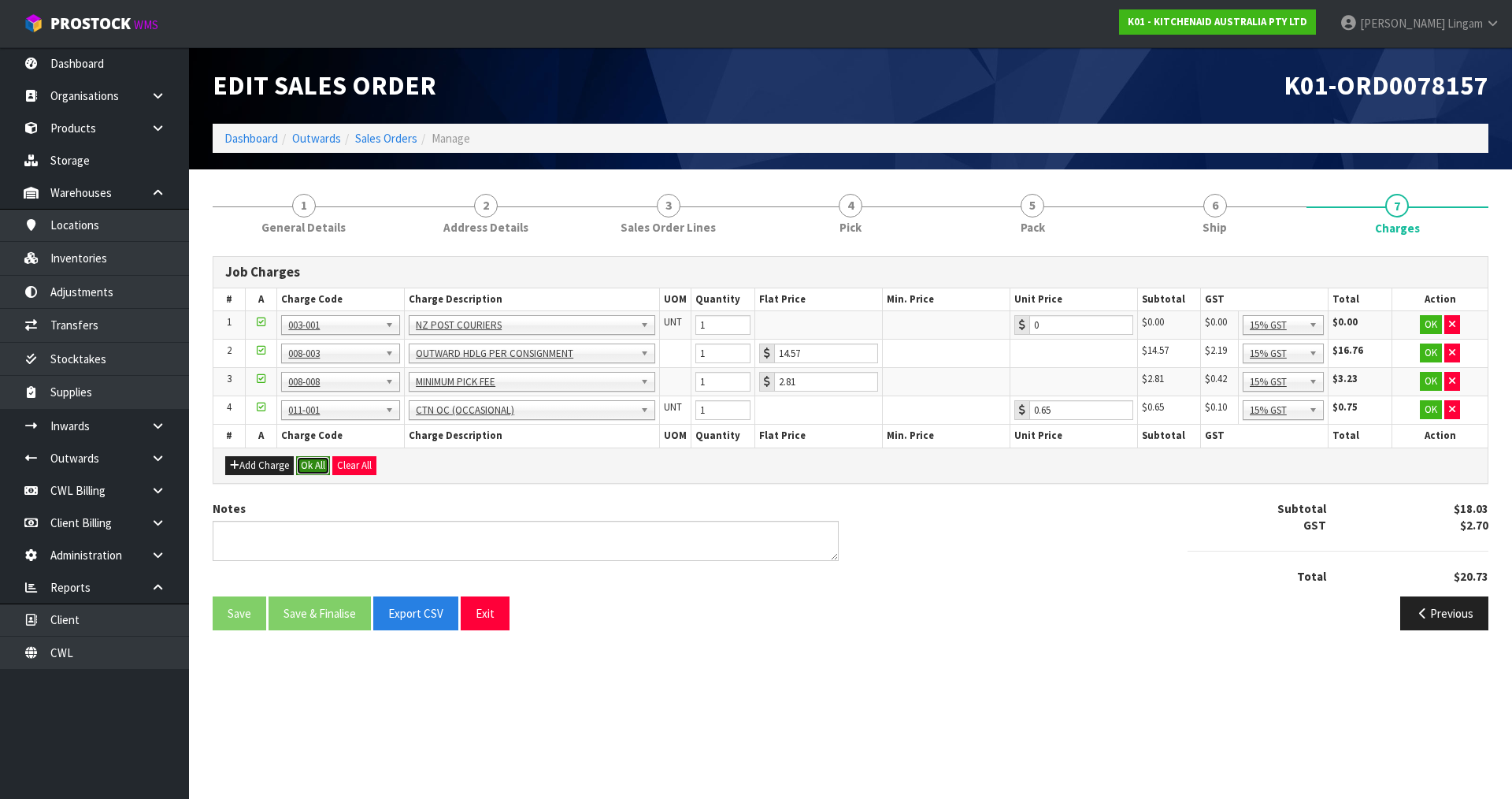
click at [316, 456] on button "Ok All" at bounding box center [312, 465] width 34 height 18
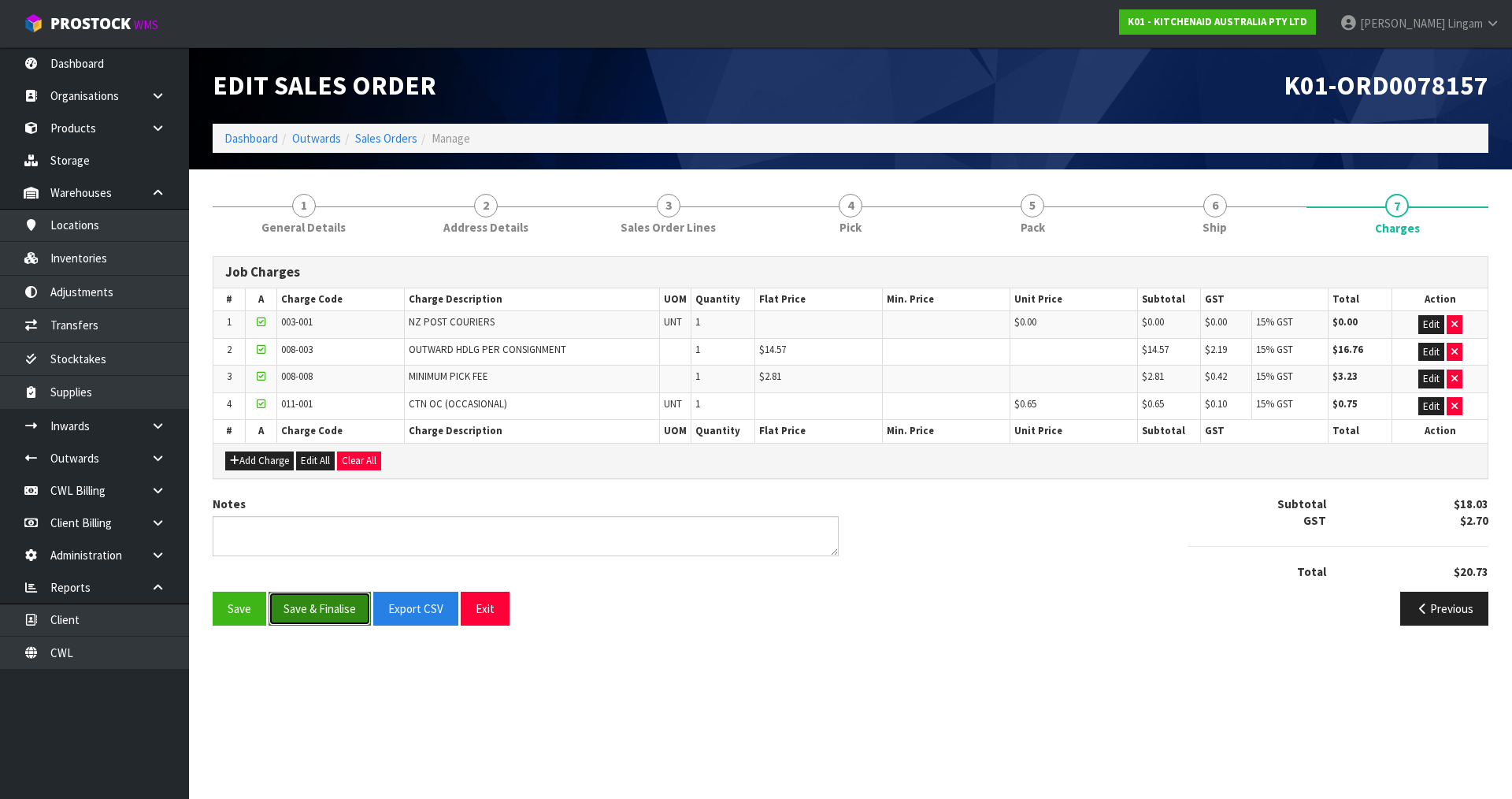
click at [325, 610] on button "Save & Finalise" at bounding box center [320, 608] width 103 height 34
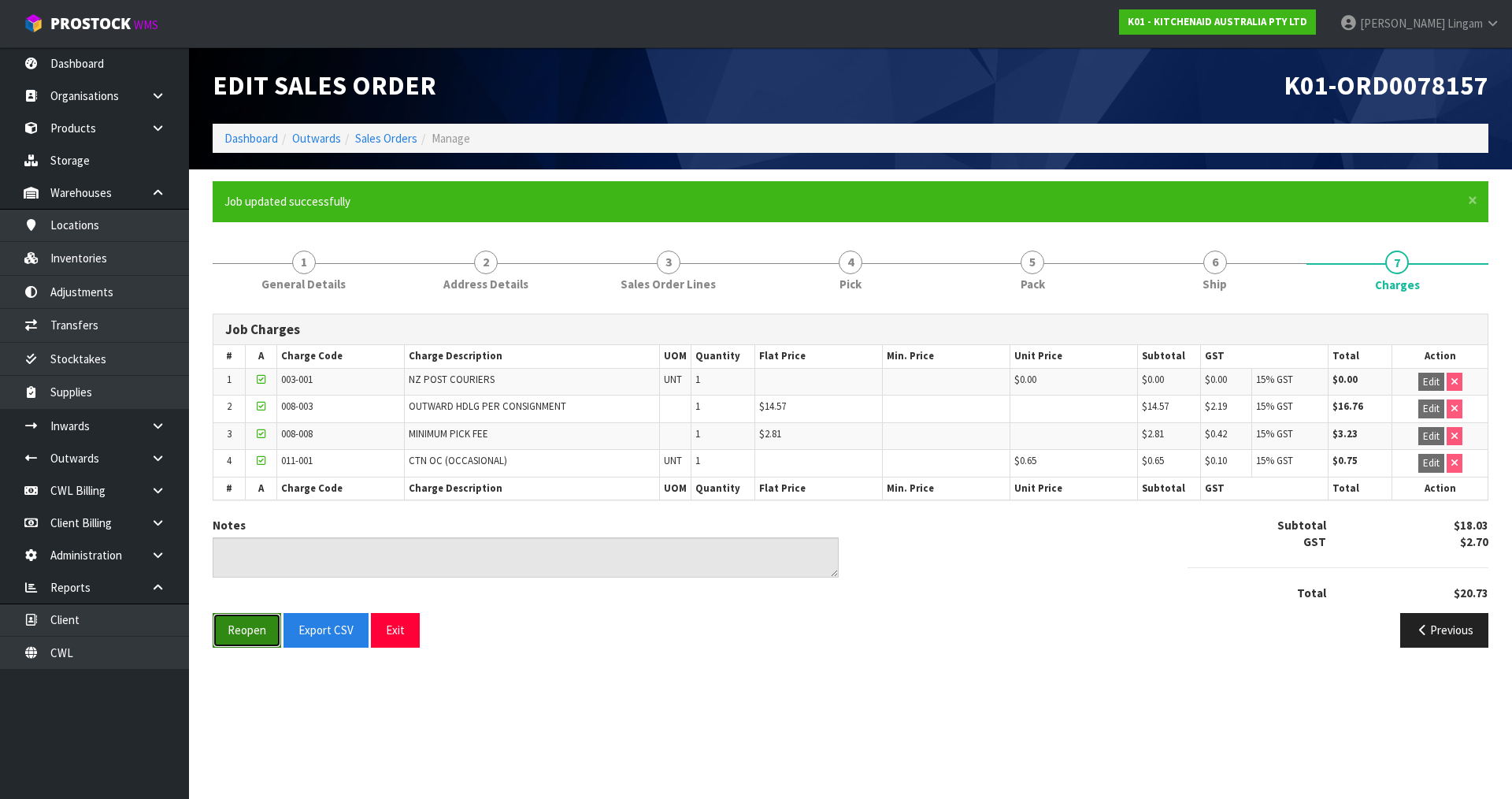
click at [258, 632] on button "Reopen" at bounding box center [247, 630] width 68 height 34
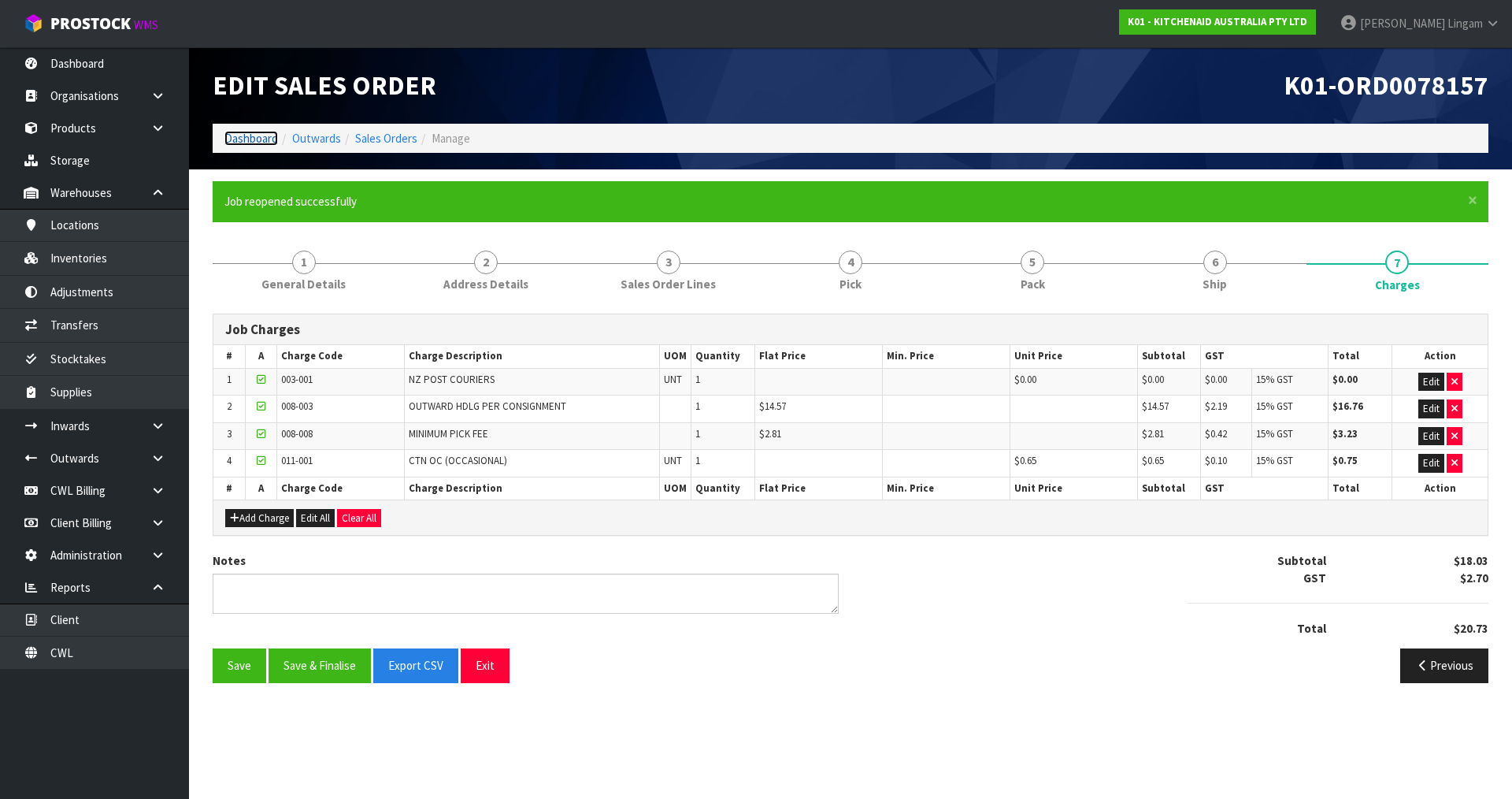
click at [260, 136] on link "Dashboard" at bounding box center [251, 138] width 54 height 15
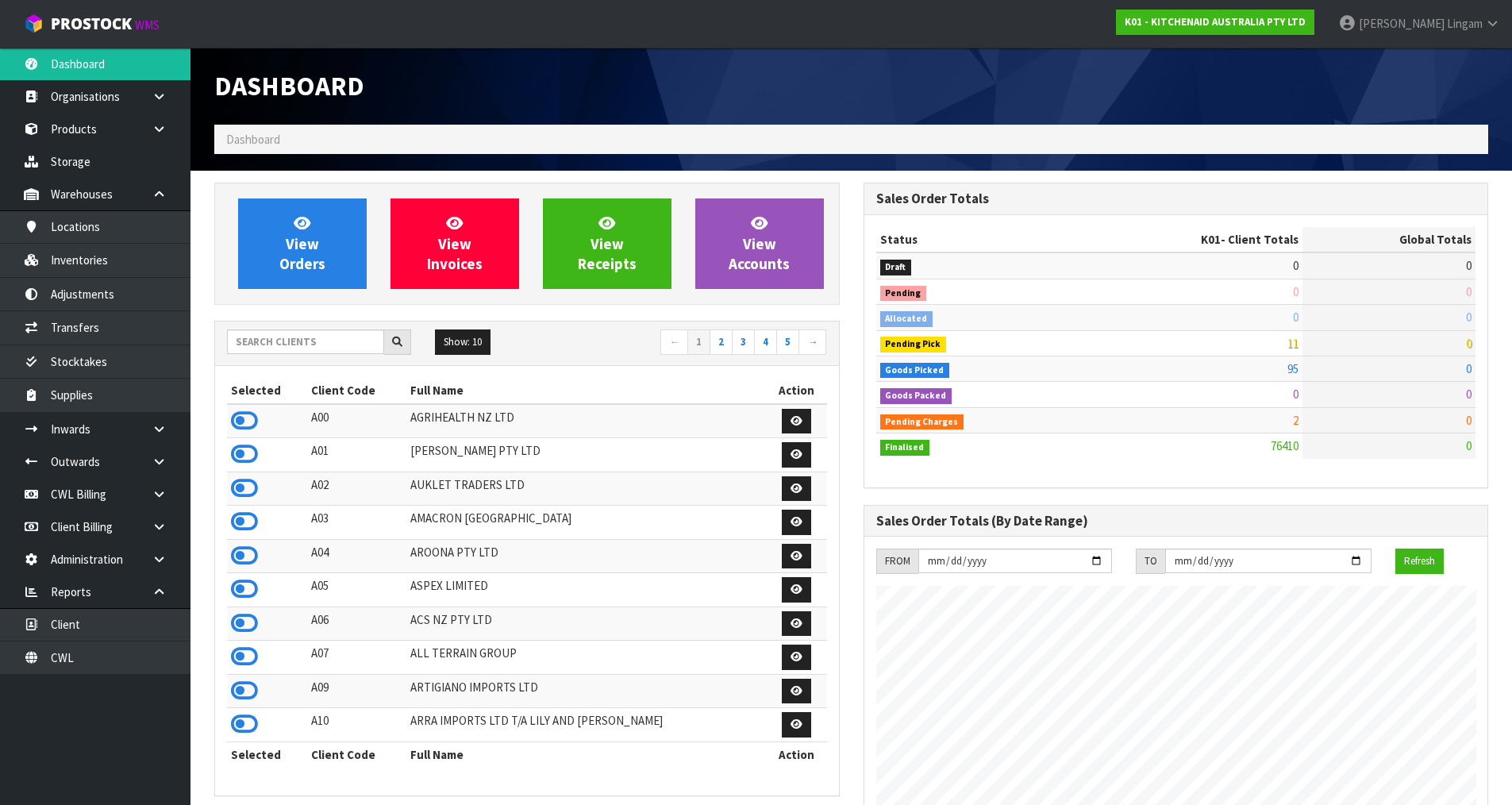
scroll to position [1203, 648]
click at [344, 343] on input "text" at bounding box center [306, 342] width 157 height 24
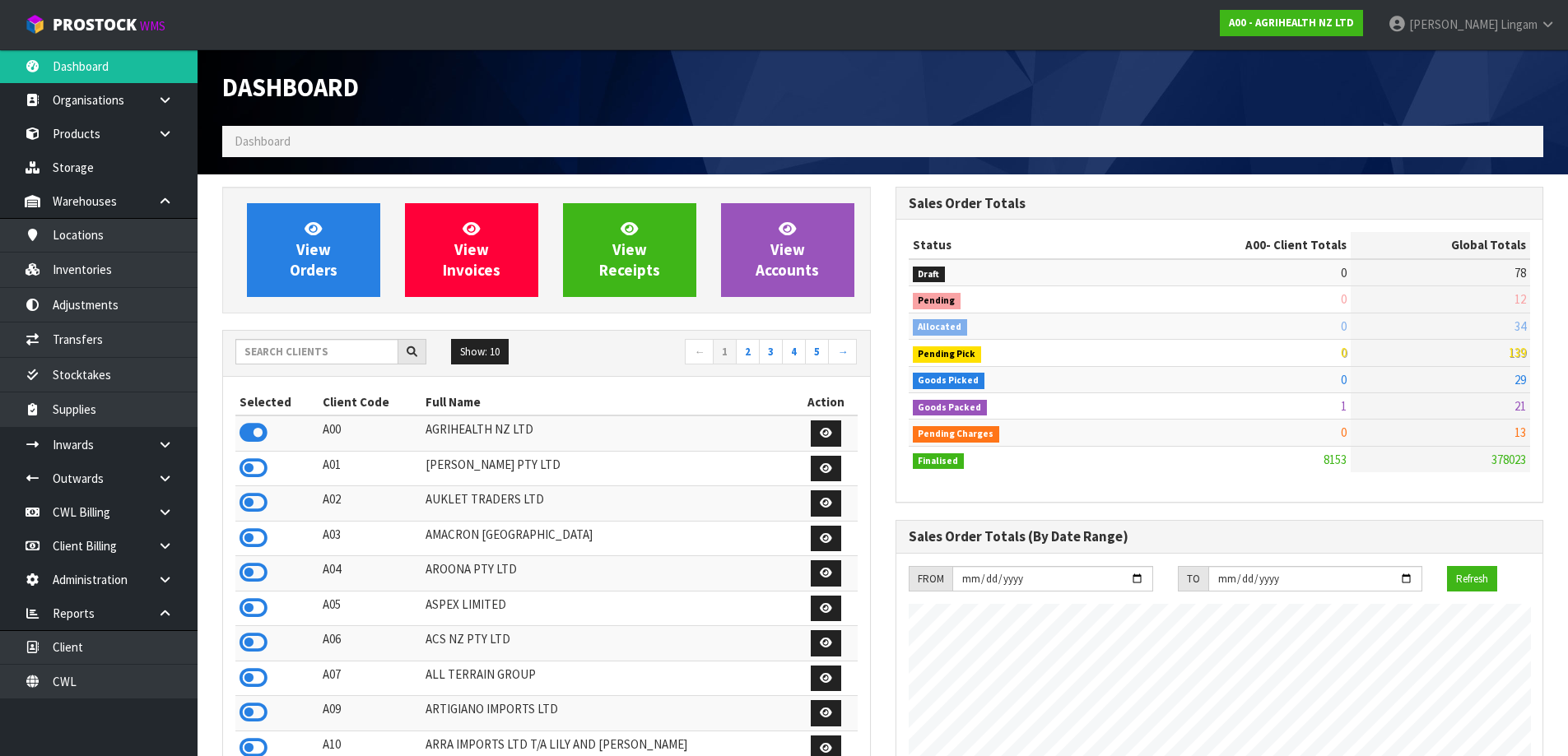
scroll to position [1246, 672]
